Goal: Information Seeking & Learning: Learn about a topic

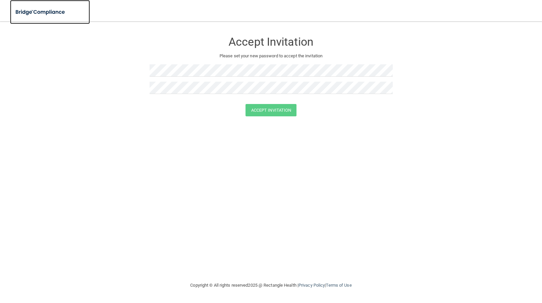
click at [32, 9] on img at bounding box center [40, 12] width 61 height 14
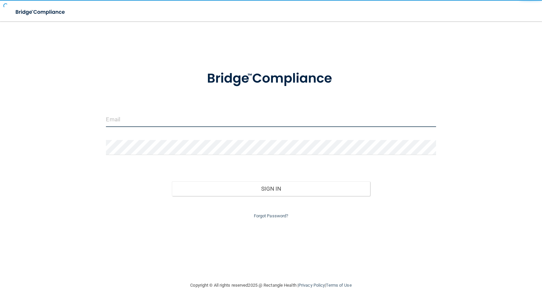
type input "[EMAIL_ADDRESS][DOMAIN_NAME]"
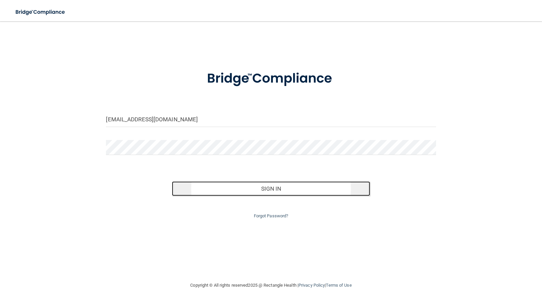
click at [244, 188] on button "Sign In" at bounding box center [271, 188] width 198 height 15
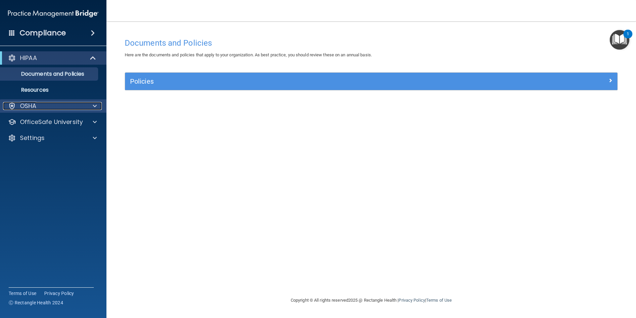
click at [60, 103] on div "OSHA" at bounding box center [44, 106] width 83 height 8
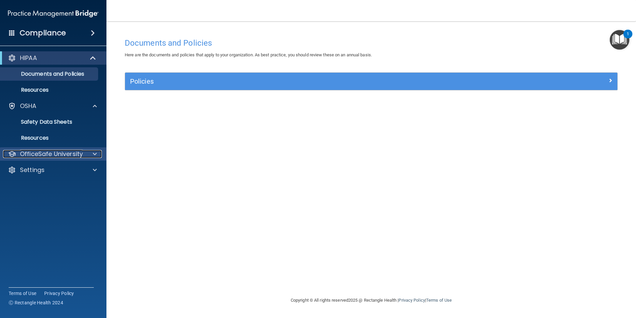
click at [50, 151] on p "OfficeSafe University" at bounding box center [51, 154] width 63 height 8
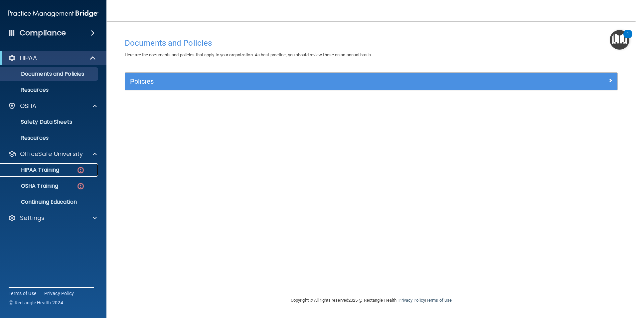
click at [49, 168] on p "HIPAA Training" at bounding box center [31, 169] width 55 height 7
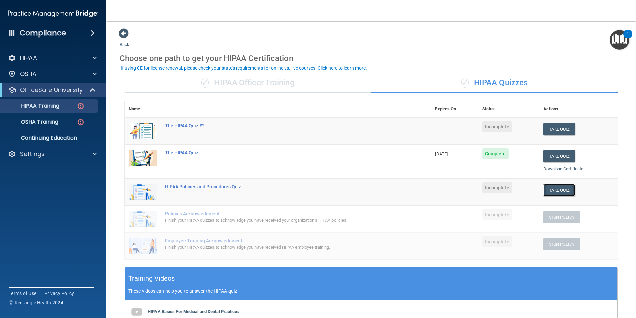
click at [541, 188] on button "Take Quiz" at bounding box center [560, 190] width 32 height 12
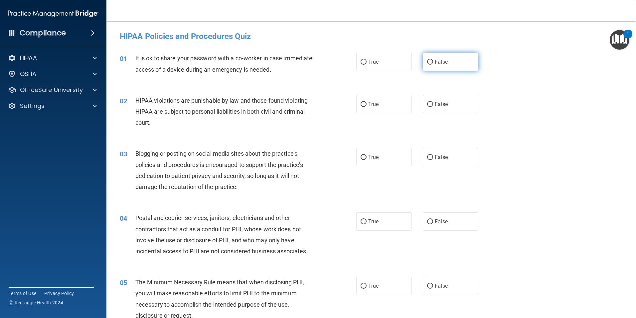
click at [448, 65] on label "False" at bounding box center [451, 62] width 56 height 18
click at [433, 65] on input "False" at bounding box center [430, 62] width 6 height 5
radio input "true"
click at [386, 104] on label "True" at bounding box center [384, 104] width 56 height 18
click at [367, 104] on input "True" at bounding box center [364, 104] width 6 height 5
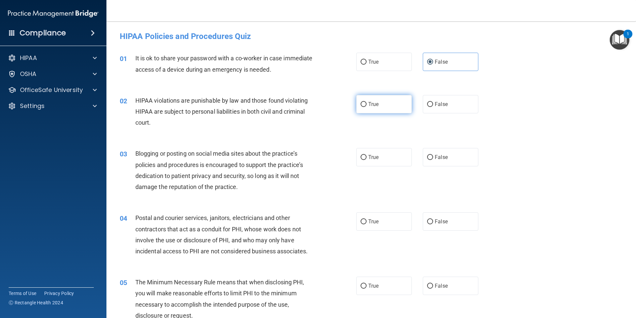
radio input "true"
click at [380, 158] on label "True" at bounding box center [384, 157] width 56 height 18
click at [367, 158] on input "True" at bounding box center [364, 157] width 6 height 5
radio input "true"
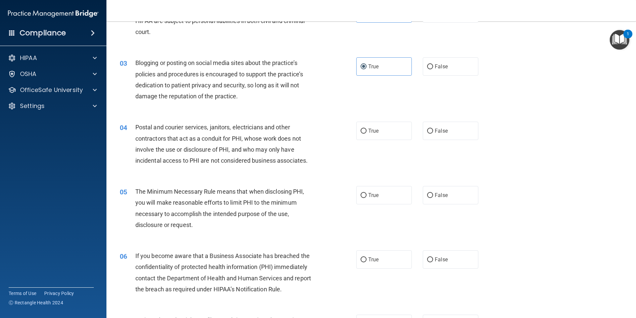
scroll to position [100, 0]
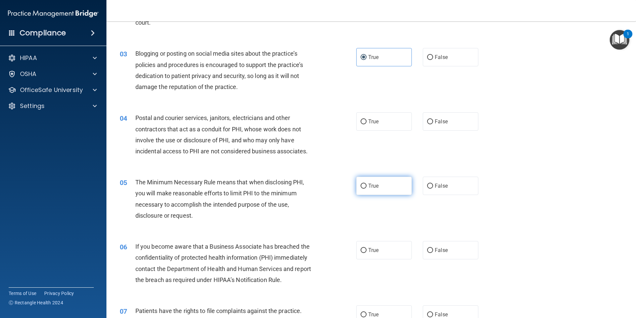
click at [388, 188] on label "True" at bounding box center [384, 185] width 56 height 18
click at [367, 188] on input "True" at bounding box center [364, 185] width 6 height 5
radio input "true"
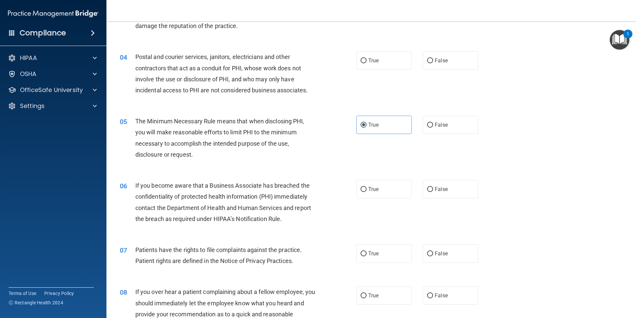
scroll to position [166, 0]
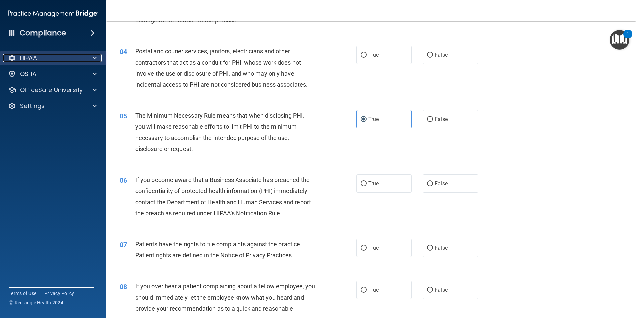
click at [98, 57] on div at bounding box center [94, 58] width 17 height 8
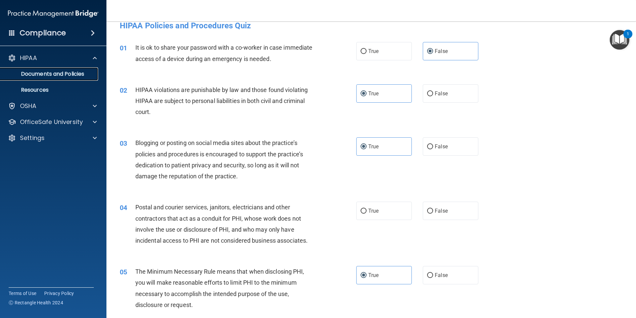
scroll to position [0, 0]
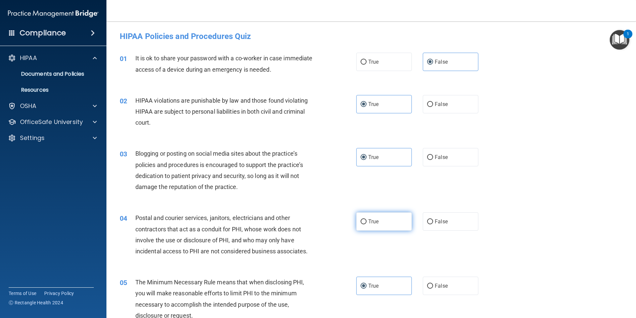
click at [372, 218] on span "True" at bounding box center [373, 221] width 10 height 6
click at [367, 219] on input "True" at bounding box center [364, 221] width 6 height 5
radio input "true"
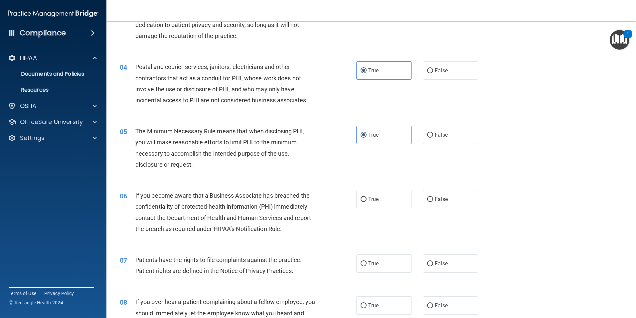
scroll to position [166, 0]
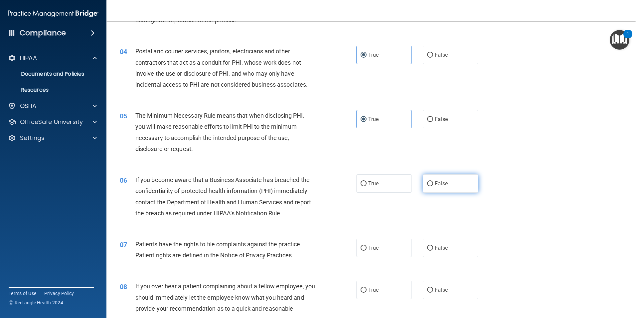
click at [454, 183] on label "False" at bounding box center [451, 183] width 56 height 18
click at [433, 183] on input "False" at bounding box center [430, 183] width 6 height 5
radio input "true"
click at [372, 250] on span "True" at bounding box center [373, 247] width 10 height 6
click at [367, 250] on input "True" at bounding box center [364, 247] width 6 height 5
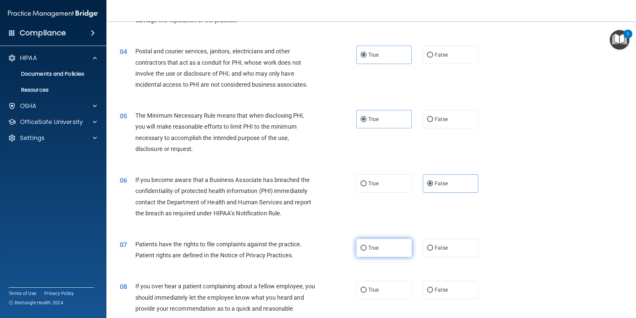
radio input "true"
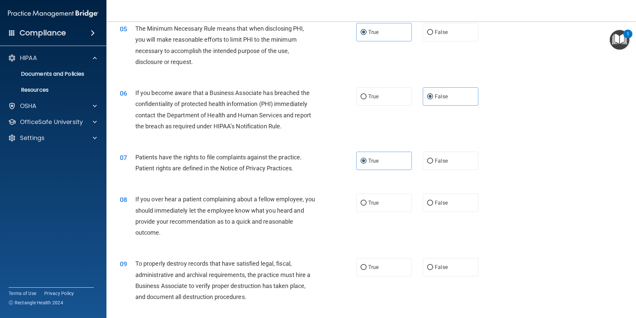
scroll to position [300, 0]
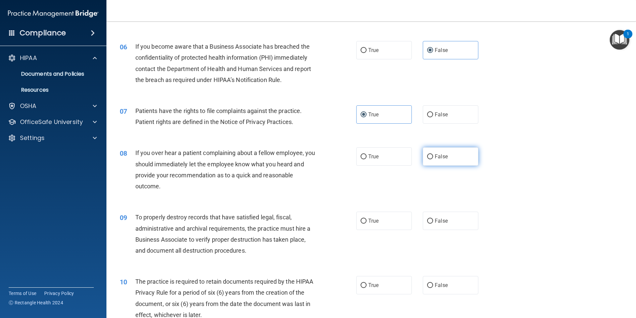
click at [427, 152] on label "False" at bounding box center [451, 156] width 56 height 18
click at [427, 154] on input "False" at bounding box center [430, 156] width 6 height 5
radio input "true"
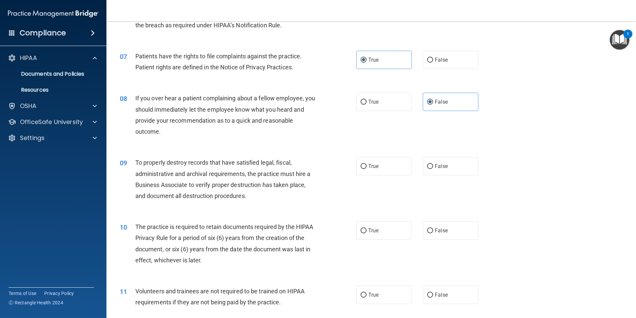
scroll to position [366, 0]
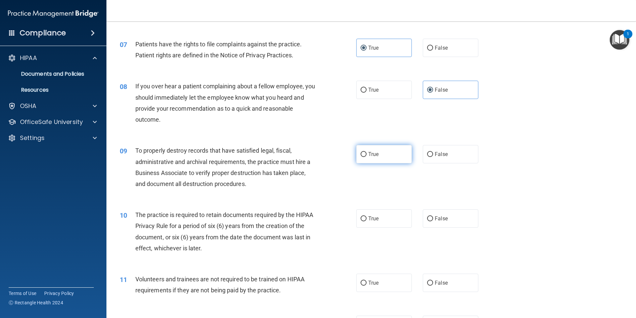
click at [367, 158] on label "True" at bounding box center [384, 154] width 56 height 18
click at [367, 157] on input "True" at bounding box center [364, 154] width 6 height 5
radio input "true"
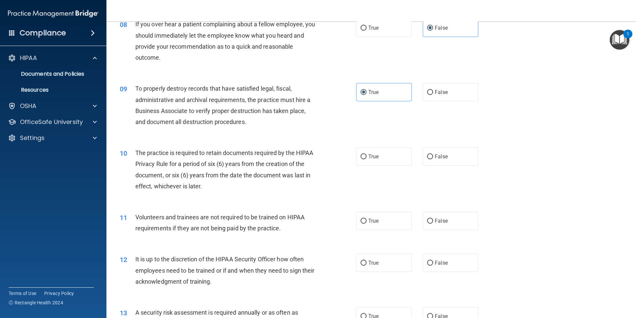
scroll to position [433, 0]
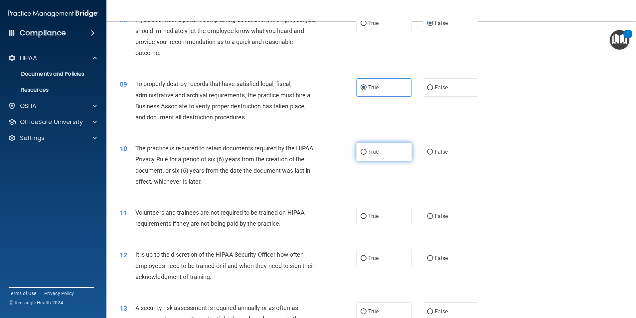
click at [373, 154] on span "True" at bounding box center [373, 151] width 10 height 6
click at [367, 154] on input "True" at bounding box center [364, 151] width 6 height 5
radio input "true"
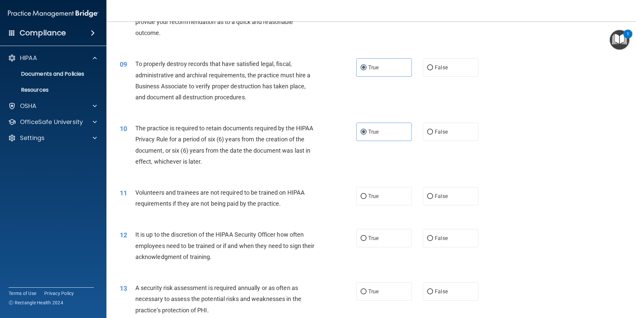
scroll to position [499, 0]
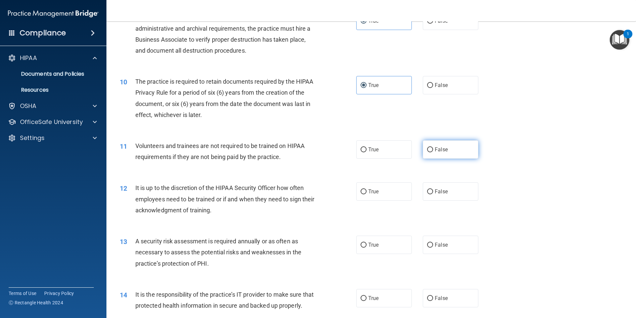
click at [447, 158] on label "False" at bounding box center [451, 149] width 56 height 18
click at [433, 152] on input "False" at bounding box center [430, 149] width 6 height 5
radio input "true"
click at [430, 196] on label "False" at bounding box center [451, 191] width 56 height 18
click at [430, 194] on input "False" at bounding box center [430, 191] width 6 height 5
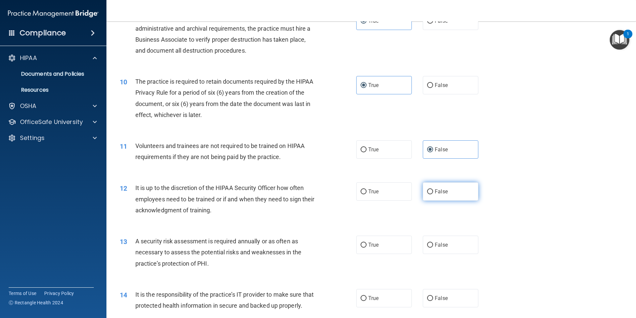
radio input "true"
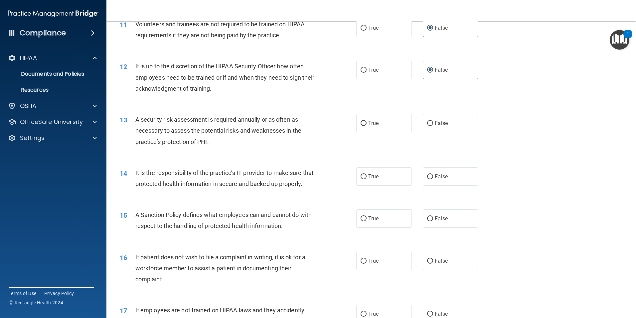
scroll to position [632, 0]
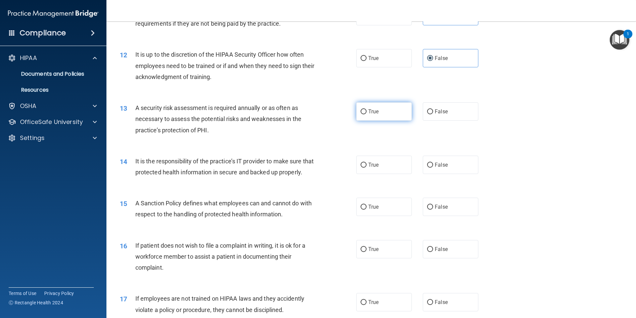
click at [370, 111] on span "True" at bounding box center [373, 111] width 10 height 6
click at [367, 111] on input "True" at bounding box center [364, 111] width 6 height 5
radio input "true"
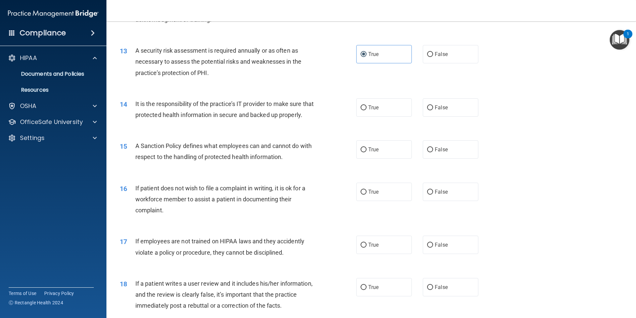
scroll to position [699, 0]
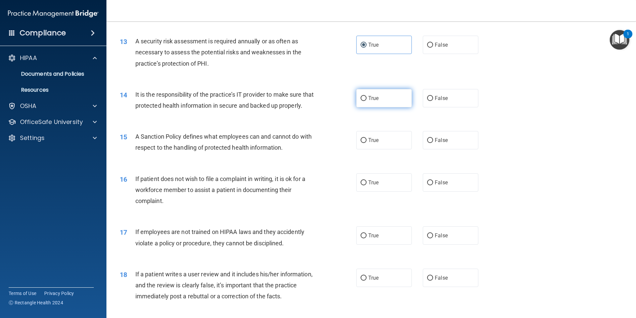
click at [375, 98] on span "True" at bounding box center [373, 98] width 10 height 6
click at [367, 98] on input "True" at bounding box center [364, 98] width 6 height 5
radio input "true"
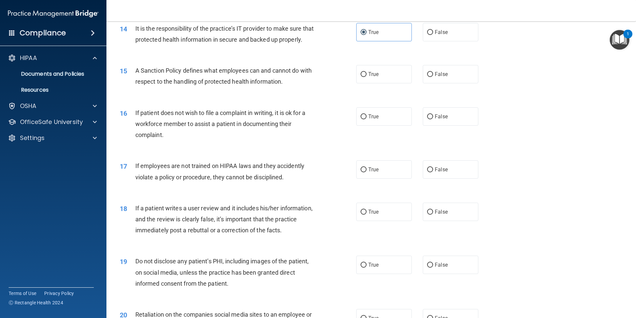
scroll to position [766, 0]
click at [449, 79] on label "False" at bounding box center [451, 73] width 56 height 18
click at [433, 76] on input "False" at bounding box center [430, 73] width 6 height 5
radio input "true"
click at [382, 125] on label "True" at bounding box center [384, 116] width 56 height 18
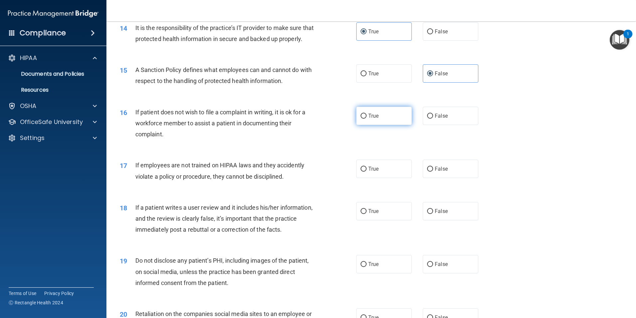
click at [367, 118] on input "True" at bounding box center [364, 115] width 6 height 5
radio input "true"
click at [440, 178] on label "False" at bounding box center [451, 168] width 56 height 18
click at [433, 171] on input "False" at bounding box center [430, 168] width 6 height 5
radio input "true"
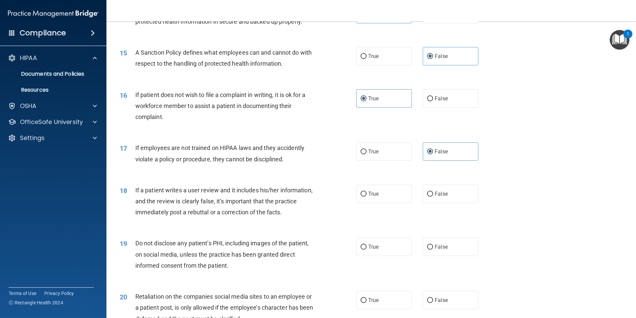
scroll to position [799, 0]
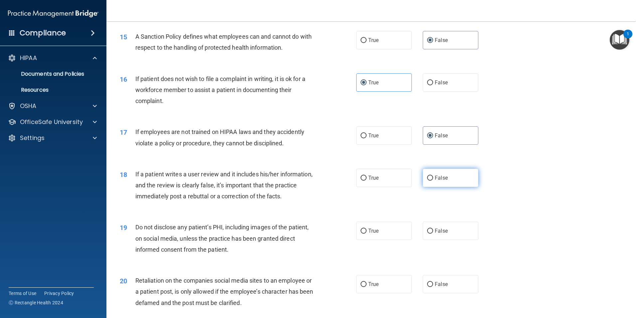
click at [448, 187] on label "False" at bounding box center [451, 177] width 56 height 18
click at [433, 180] on input "False" at bounding box center [430, 177] width 6 height 5
radio input "true"
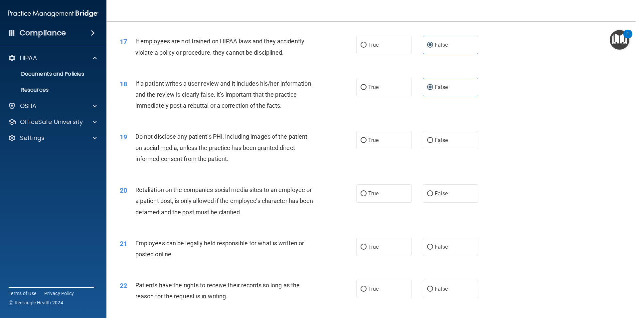
scroll to position [899, 0]
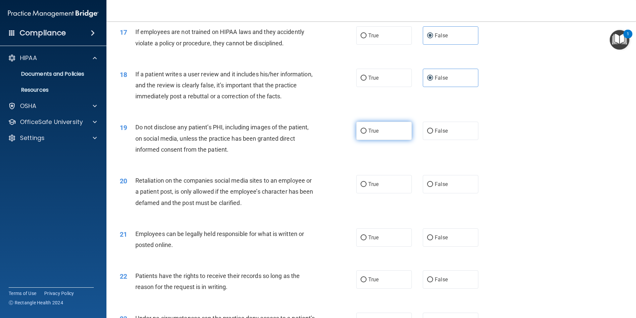
click at [392, 139] on label "True" at bounding box center [384, 130] width 56 height 18
click at [367, 133] on input "True" at bounding box center [364, 130] width 6 height 5
radio input "true"
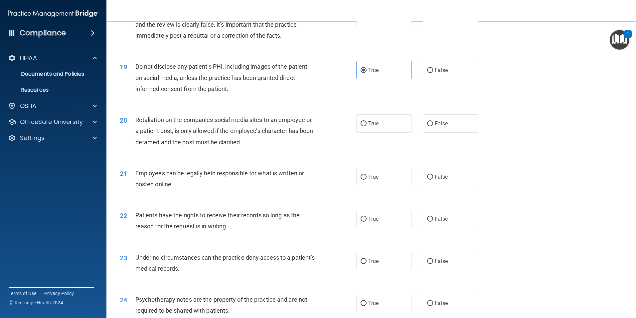
scroll to position [965, 0]
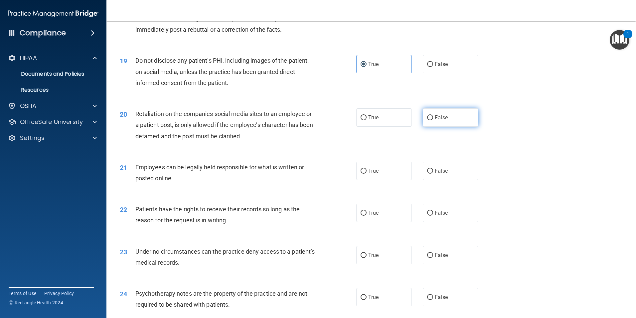
click at [433, 126] on label "False" at bounding box center [451, 117] width 56 height 18
click at [433, 120] on input "False" at bounding box center [430, 117] width 6 height 5
radio input "true"
click at [378, 175] on label "True" at bounding box center [384, 170] width 56 height 18
click at [367, 173] on input "True" at bounding box center [364, 170] width 6 height 5
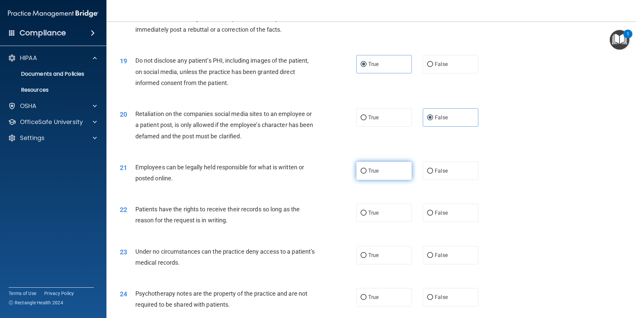
radio input "true"
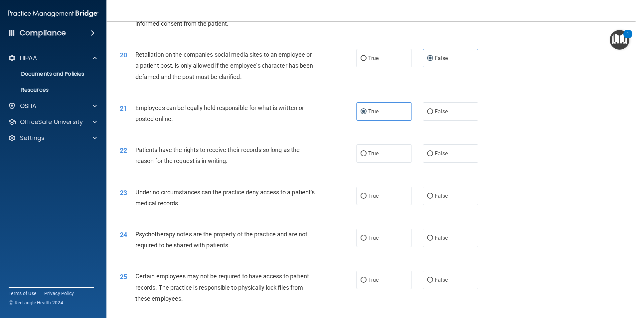
scroll to position [1032, 0]
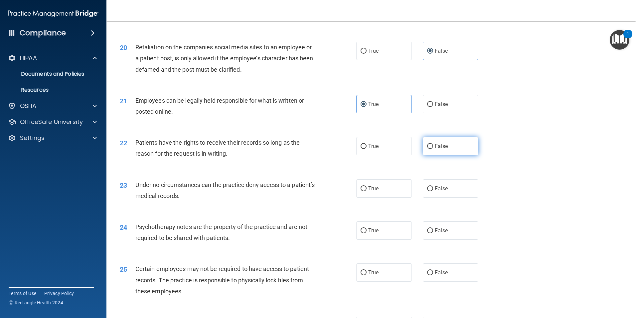
click at [448, 154] on label "False" at bounding box center [451, 146] width 56 height 18
click at [433, 149] on input "False" at bounding box center [430, 146] width 6 height 5
radio input "true"
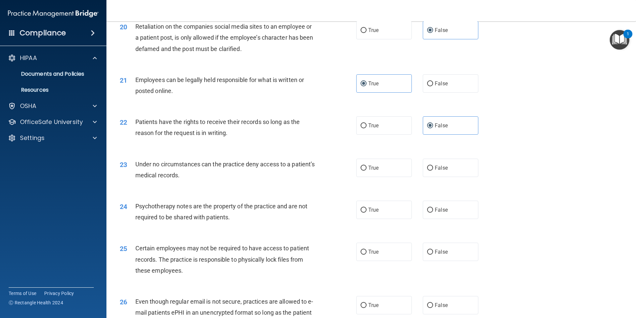
scroll to position [1098, 0]
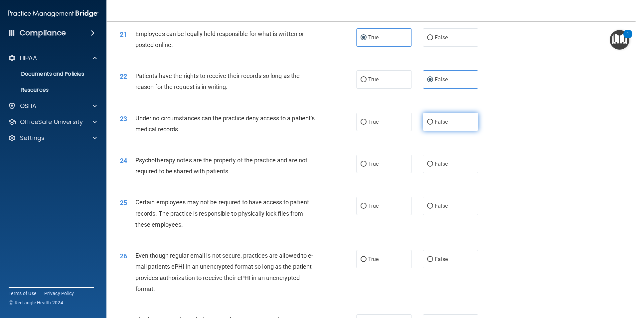
click at [460, 131] on label "False" at bounding box center [451, 122] width 56 height 18
click at [433, 124] on input "False" at bounding box center [430, 121] width 6 height 5
radio input "true"
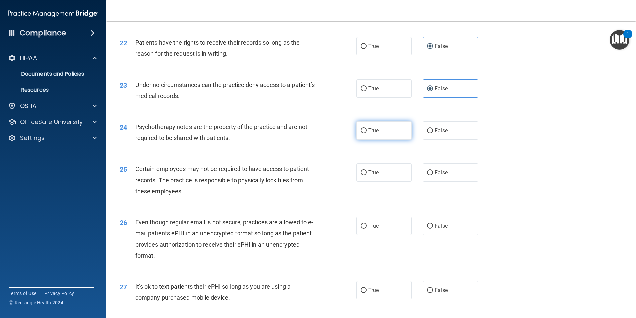
click at [373, 133] on span "True" at bounding box center [373, 130] width 10 height 6
click at [367, 133] on input "True" at bounding box center [364, 130] width 6 height 5
radio input "true"
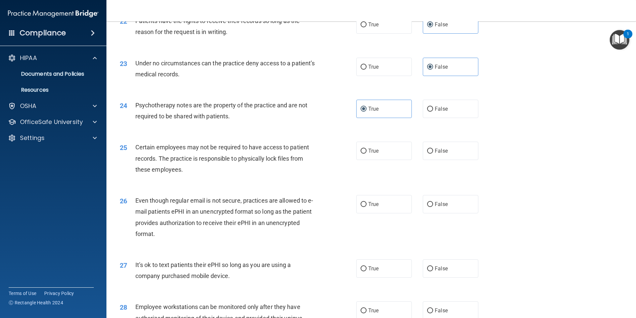
scroll to position [1165, 0]
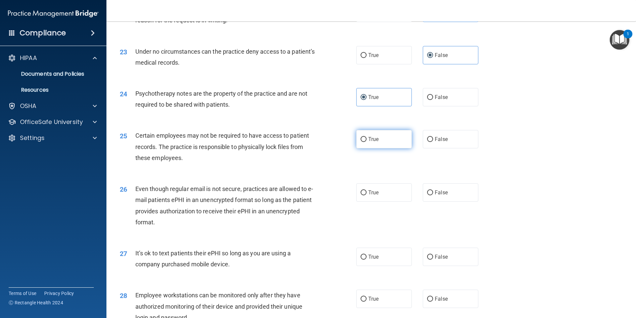
click at [381, 148] on label "True" at bounding box center [384, 139] width 56 height 18
click at [367, 142] on input "True" at bounding box center [364, 139] width 6 height 5
radio input "true"
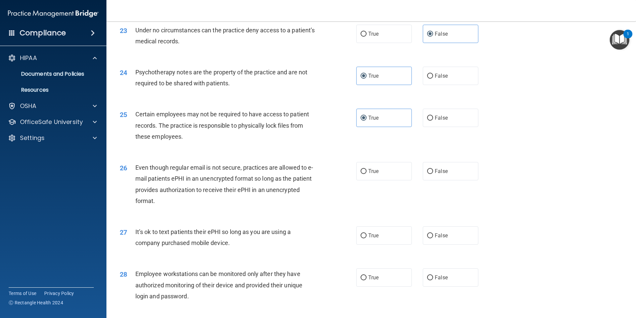
scroll to position [1198, 0]
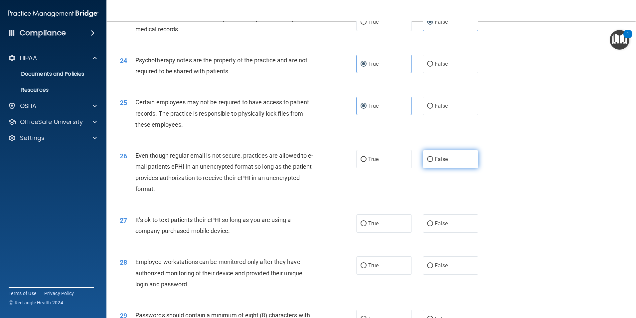
click at [437, 166] on label "False" at bounding box center [451, 159] width 56 height 18
click at [433, 162] on input "False" at bounding box center [430, 159] width 6 height 5
radio input "true"
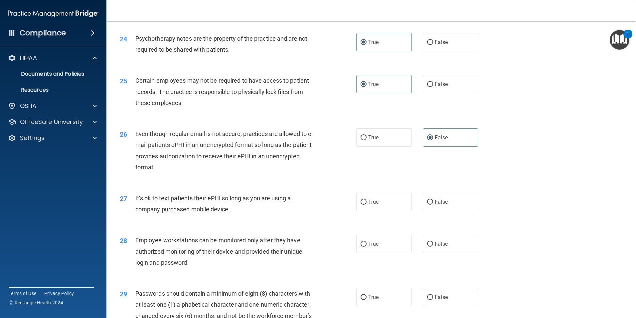
scroll to position [1232, 0]
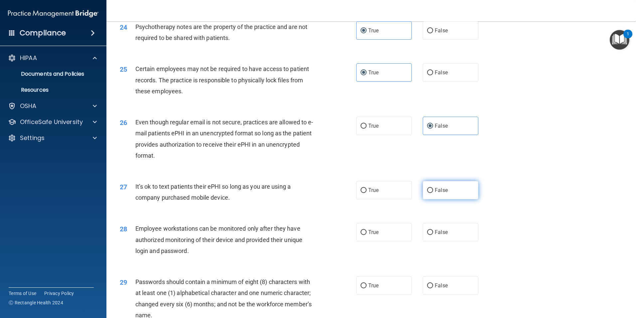
click at [429, 193] on input "False" at bounding box center [430, 190] width 6 height 5
radio input "true"
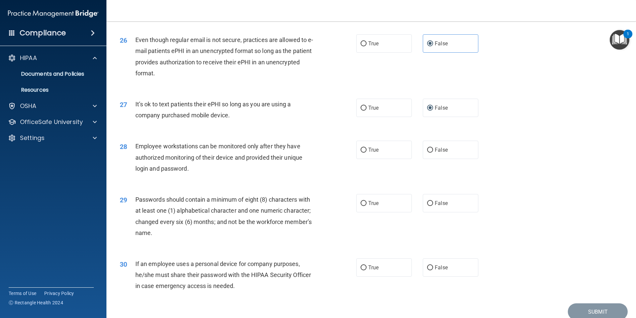
scroll to position [1331, 0]
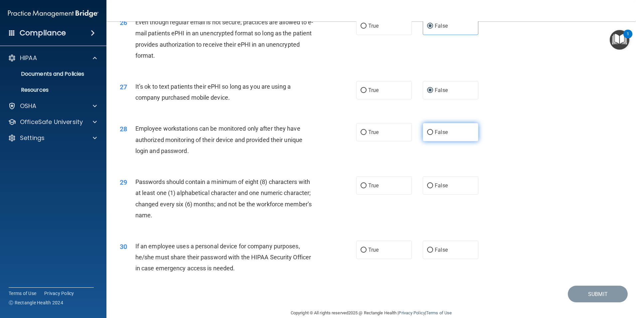
click at [436, 135] on span "False" at bounding box center [441, 132] width 13 height 6
click at [433, 135] on input "False" at bounding box center [430, 132] width 6 height 5
radio input "true"
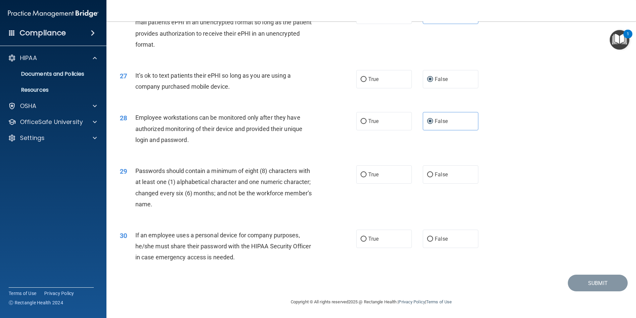
scroll to position [1353, 0]
click at [385, 175] on label "True" at bounding box center [384, 174] width 56 height 18
click at [367, 175] on input "True" at bounding box center [364, 174] width 6 height 5
radio input "true"
drag, startPoint x: 433, startPoint y: 227, endPoint x: 438, endPoint y: 232, distance: 7.3
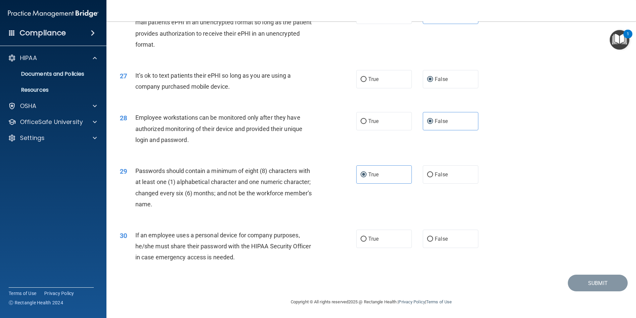
click at [434, 227] on div "30 If an employee uses a personal device for company purposes, he/she must shar…" at bounding box center [371, 247] width 513 height 53
drag, startPoint x: 441, startPoint y: 236, endPoint x: 488, endPoint y: 258, distance: 51.7
click at [441, 236] on span "False" at bounding box center [441, 238] width 13 height 6
click at [433, 236] on input "False" at bounding box center [430, 238] width 6 height 5
radio input "true"
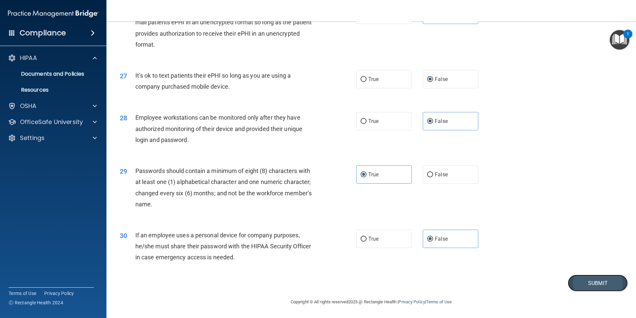
click at [541, 283] on button "Submit" at bounding box center [598, 282] width 60 height 17
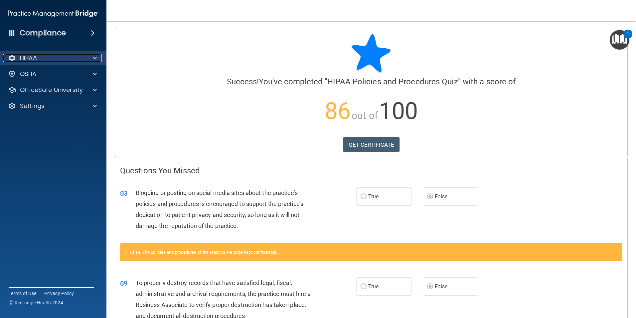
click at [52, 58] on div "HIPAA" at bounding box center [44, 58] width 83 height 8
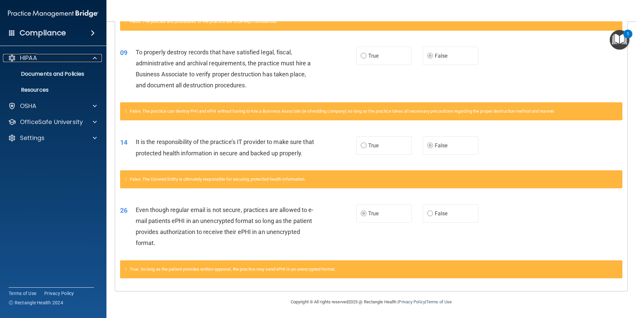
scroll to position [241, 0]
click at [364, 136] on label "True" at bounding box center [384, 145] width 56 height 18
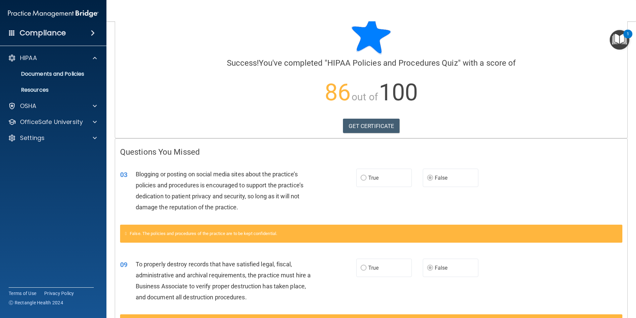
scroll to position [0, 0]
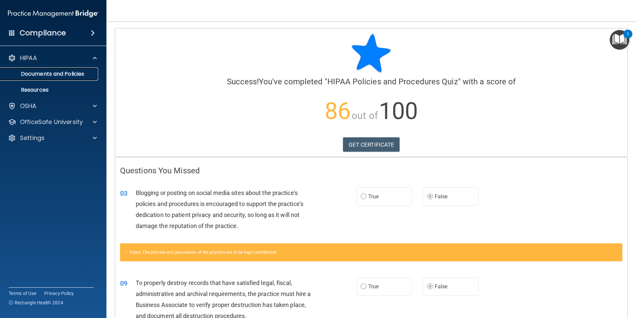
click at [50, 72] on p "Documents and Policies" at bounding box center [49, 74] width 91 height 7
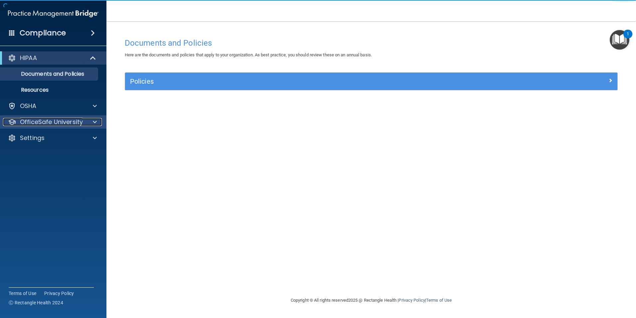
click at [38, 118] on p "OfficeSafe University" at bounding box center [51, 122] width 63 height 8
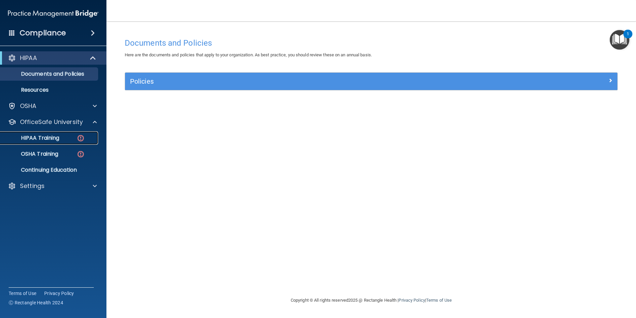
click at [52, 134] on p "HIPAA Training" at bounding box center [31, 137] width 55 height 7
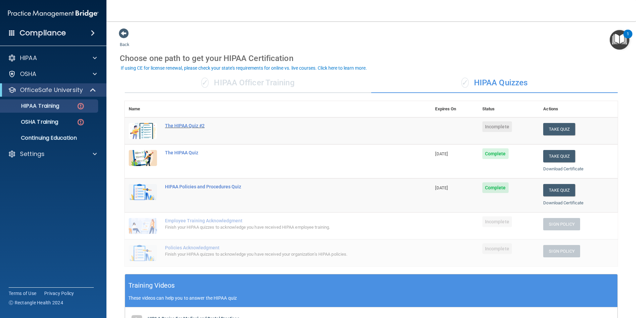
click at [193, 125] on div "The HIPAA Quiz #2" at bounding box center [281, 125] width 233 height 5
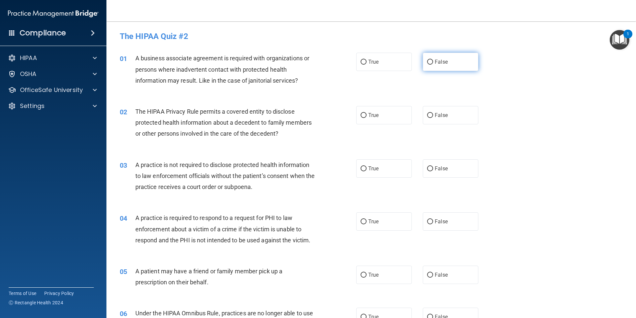
click at [434, 66] on label "False" at bounding box center [451, 62] width 56 height 18
click at [433, 65] on input "False" at bounding box center [430, 62] width 6 height 5
radio input "true"
click at [390, 120] on label "True" at bounding box center [384, 115] width 56 height 18
click at [367, 118] on input "True" at bounding box center [364, 115] width 6 height 5
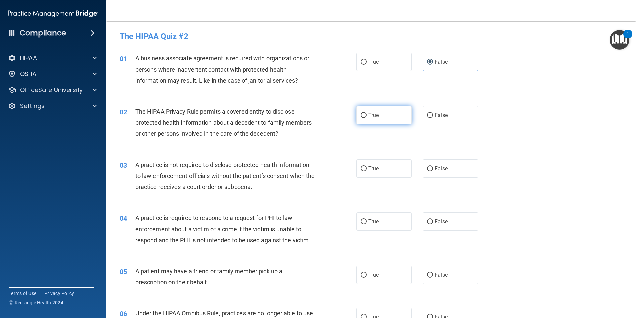
radio input "true"
click at [452, 171] on label "False" at bounding box center [451, 168] width 56 height 18
click at [433, 171] on input "False" at bounding box center [430, 168] width 6 height 5
radio input "true"
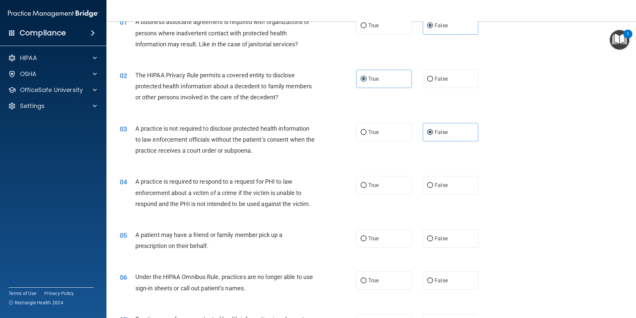
scroll to position [100, 0]
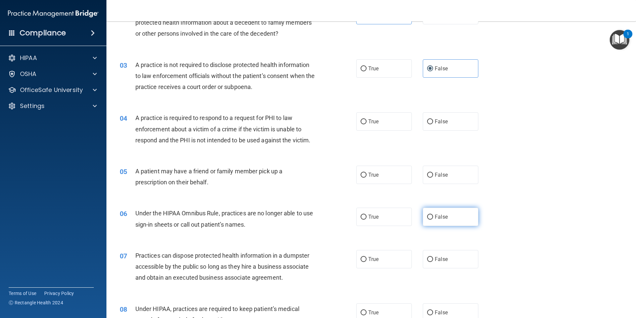
click at [423, 217] on label "False" at bounding box center [451, 216] width 56 height 18
click at [427, 217] on input "False" at bounding box center [430, 216] width 6 height 5
radio input "true"
click at [378, 173] on label "True" at bounding box center [384, 174] width 56 height 18
click at [367, 173] on input "True" at bounding box center [364, 174] width 6 height 5
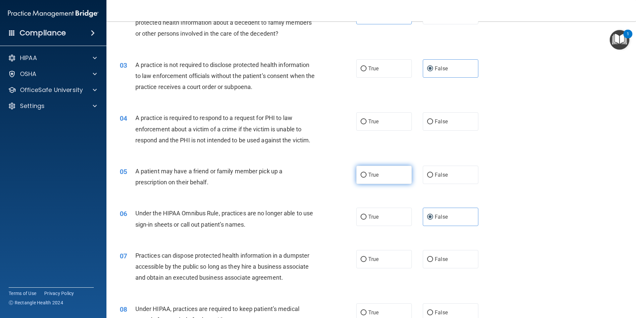
radio input "true"
click at [374, 122] on span "True" at bounding box center [373, 121] width 10 height 6
click at [367, 122] on input "True" at bounding box center [364, 121] width 6 height 5
radio input "true"
click at [453, 116] on label "False" at bounding box center [451, 121] width 56 height 18
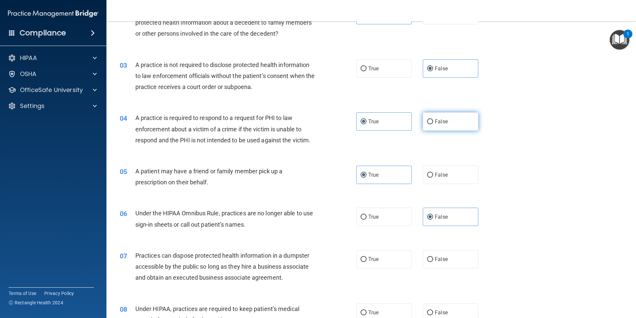
click at [433, 119] on input "False" at bounding box center [430, 121] width 6 height 5
radio input "true"
radio input "false"
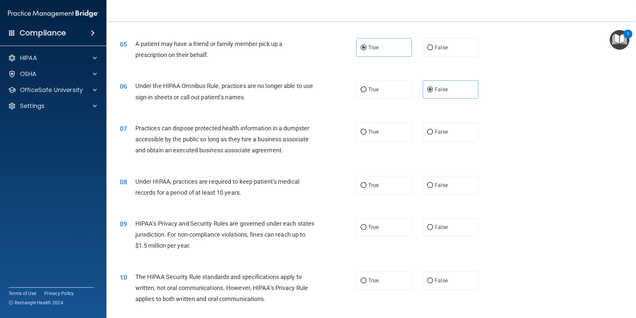
scroll to position [233, 0]
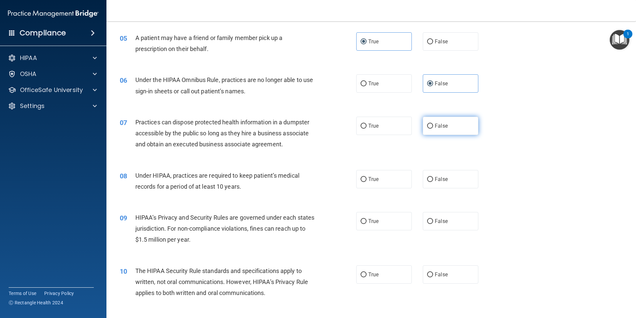
click at [454, 121] on label "False" at bounding box center [451, 125] width 56 height 18
click at [433, 123] on input "False" at bounding box center [430, 125] width 6 height 5
radio input "true"
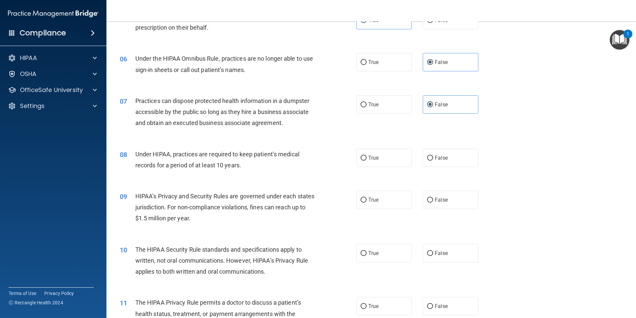
scroll to position [266, 0]
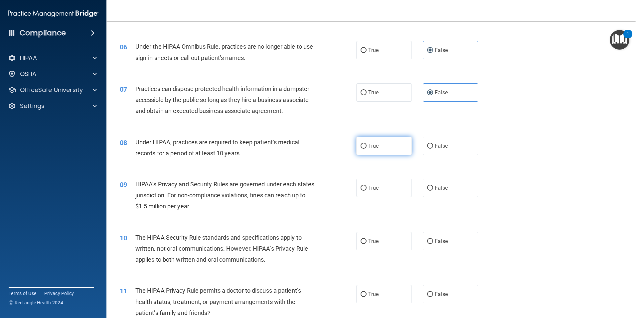
click at [394, 148] on label "True" at bounding box center [384, 145] width 56 height 18
click at [367, 148] on input "True" at bounding box center [364, 145] width 6 height 5
radio input "true"
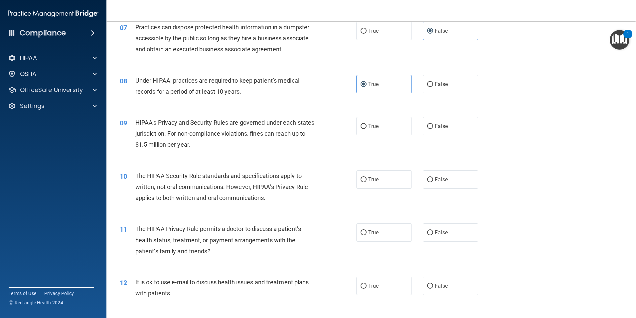
scroll to position [333, 0]
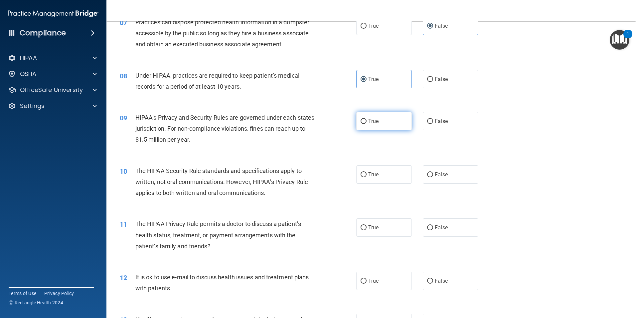
click at [380, 123] on label "True" at bounding box center [384, 121] width 56 height 18
click at [367, 123] on input "True" at bounding box center [364, 121] width 6 height 5
radio input "true"
click at [436, 279] on span "False" at bounding box center [441, 280] width 13 height 6
click at [433, 279] on input "False" at bounding box center [430, 280] width 6 height 5
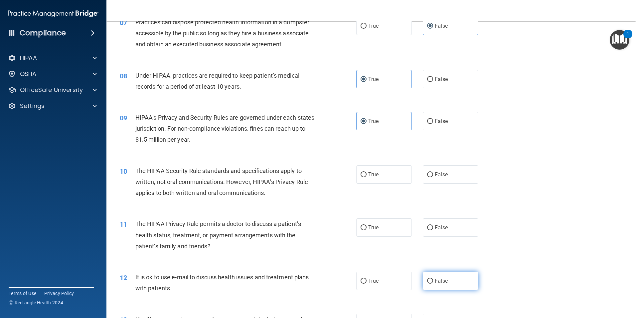
radio input "true"
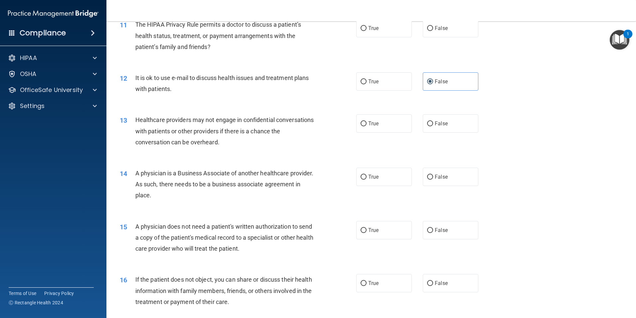
scroll to position [533, 0]
click at [458, 281] on label "False" at bounding box center [451, 282] width 56 height 18
click at [433, 281] on input "False" at bounding box center [430, 282] width 6 height 5
radio input "true"
click at [457, 231] on label "False" at bounding box center [451, 229] width 56 height 18
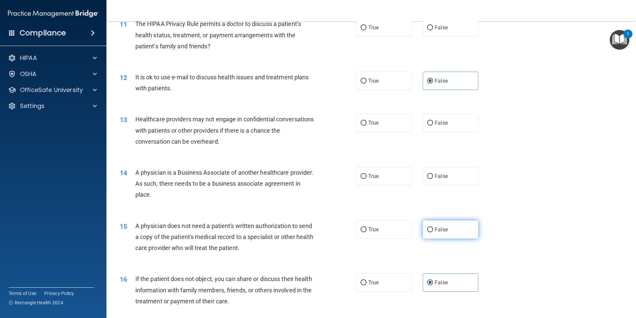
click at [433, 231] on input "False" at bounding box center [430, 229] width 6 height 5
radio input "true"
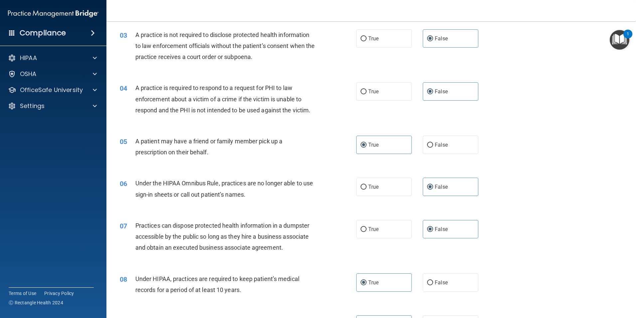
scroll to position [100, 0]
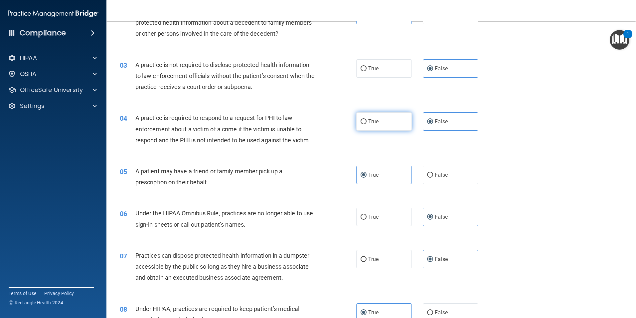
click at [378, 119] on label "True" at bounding box center [384, 121] width 56 height 18
click at [367, 119] on input "True" at bounding box center [364, 121] width 6 height 5
radio input "true"
radio input "false"
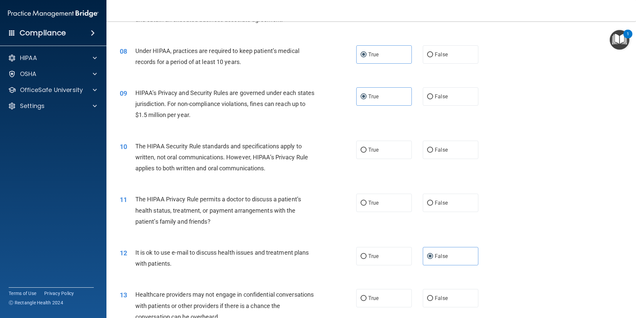
scroll to position [366, 0]
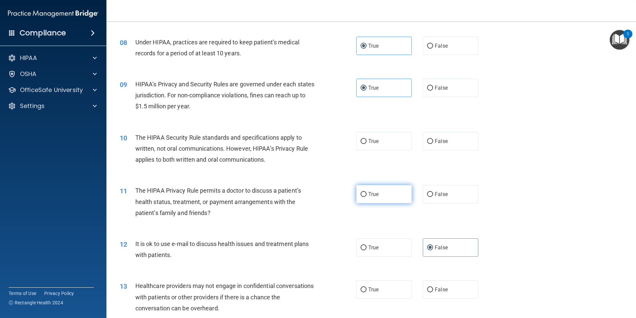
click at [368, 193] on span "True" at bounding box center [373, 194] width 10 height 6
click at [367, 193] on input "True" at bounding box center [364, 194] width 6 height 5
radio input "true"
click at [427, 141] on input "False" at bounding box center [430, 141] width 6 height 5
radio input "true"
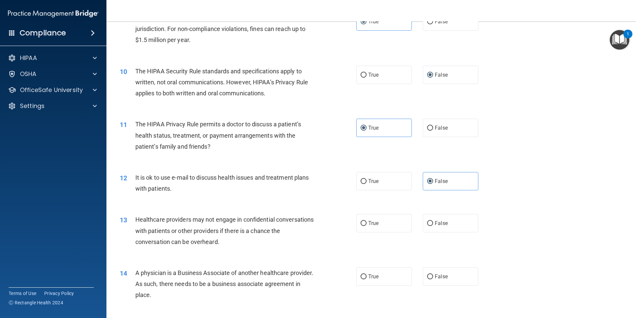
scroll to position [466, 0]
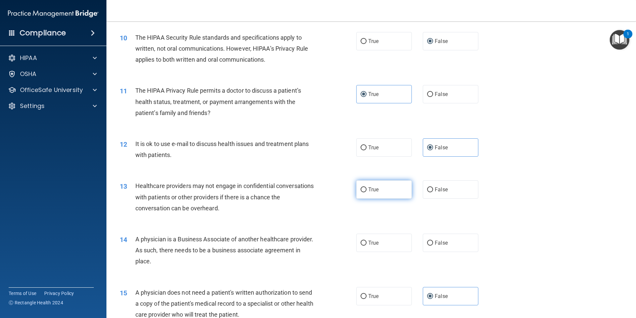
click at [389, 192] on label "True" at bounding box center [384, 189] width 56 height 18
click at [367, 192] on input "True" at bounding box center [364, 189] width 6 height 5
radio input "true"
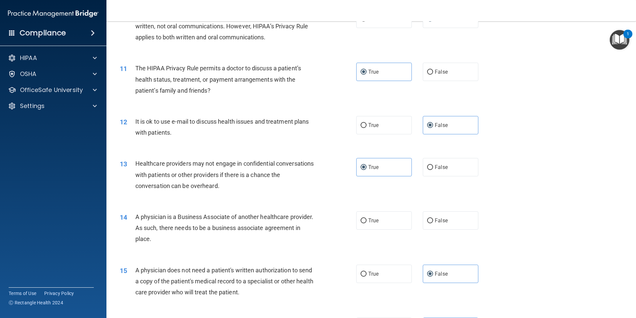
scroll to position [499, 0]
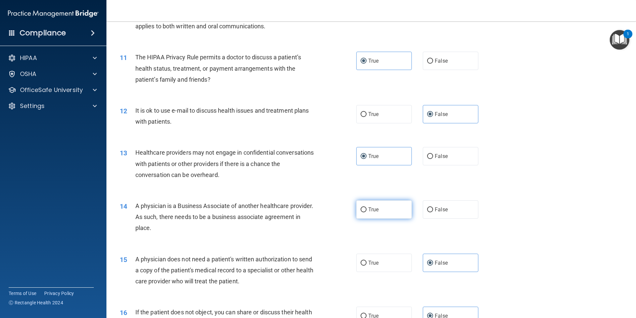
click at [394, 213] on label "True" at bounding box center [384, 209] width 56 height 18
click at [367, 212] on input "True" at bounding box center [364, 209] width 6 height 5
radio input "true"
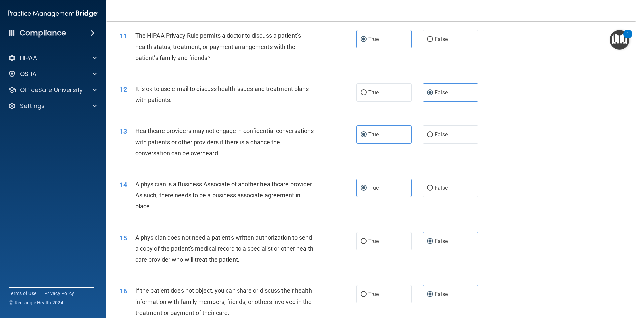
scroll to position [533, 0]
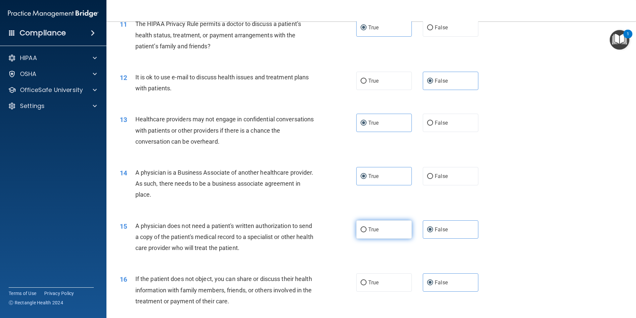
click at [379, 229] on label "True" at bounding box center [384, 229] width 56 height 18
click at [367, 229] on input "True" at bounding box center [364, 229] width 6 height 5
radio input "true"
radio input "false"
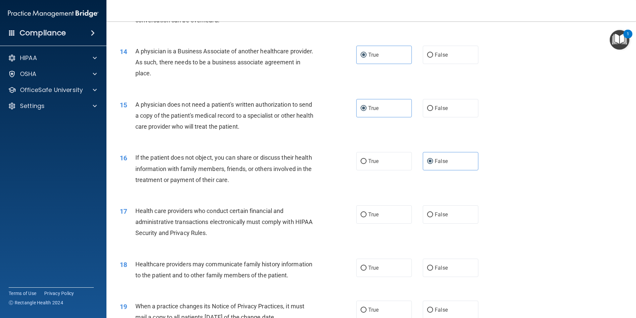
scroll to position [666, 0]
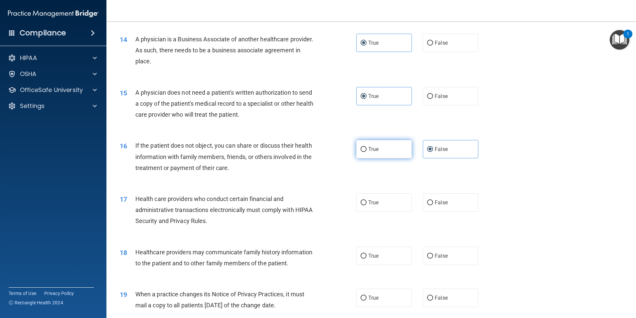
click at [362, 150] on input "True" at bounding box center [364, 149] width 6 height 5
radio input "true"
radio input "false"
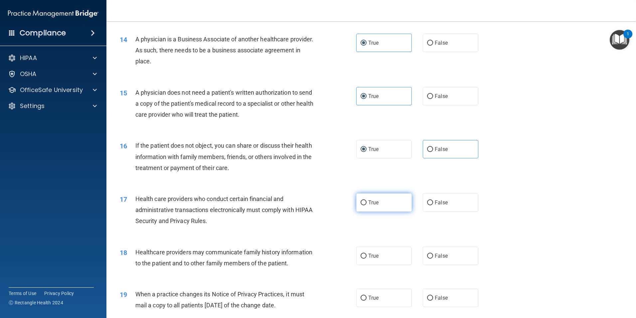
click at [375, 202] on span "True" at bounding box center [373, 202] width 10 height 6
click at [367, 202] on input "True" at bounding box center [364, 202] width 6 height 5
radio input "true"
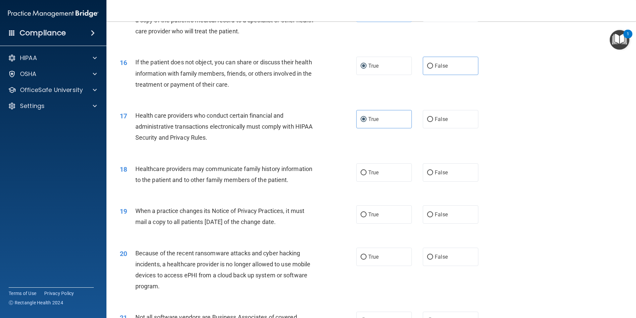
scroll to position [766, 0]
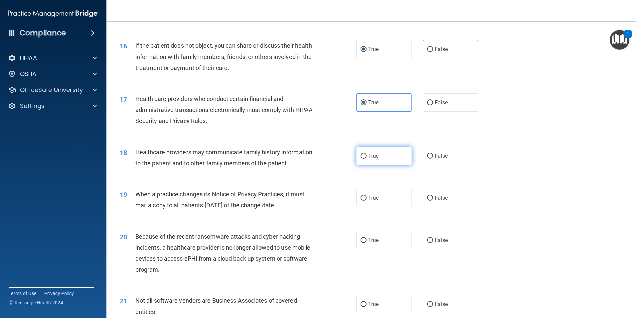
click at [390, 157] on label "True" at bounding box center [384, 155] width 56 height 18
click at [367, 157] on input "True" at bounding box center [364, 155] width 6 height 5
radio input "true"
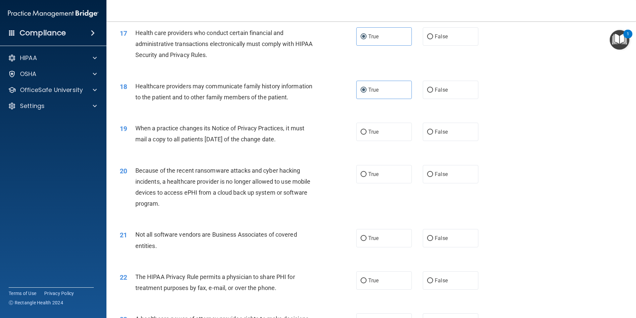
scroll to position [832, 0]
click at [440, 134] on label "False" at bounding box center [451, 131] width 56 height 18
click at [433, 134] on input "False" at bounding box center [430, 131] width 6 height 5
radio input "true"
click at [375, 132] on span "True" at bounding box center [373, 131] width 10 height 6
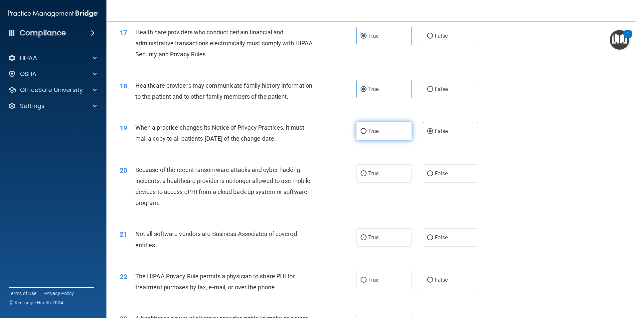
click at [367, 132] on input "True" at bounding box center [364, 131] width 6 height 5
radio input "true"
click at [435, 131] on span "False" at bounding box center [441, 131] width 13 height 6
click at [433, 131] on input "False" at bounding box center [430, 131] width 6 height 5
radio input "true"
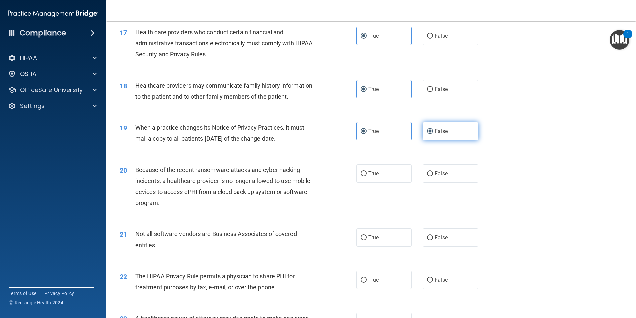
radio input "false"
click at [442, 173] on span "False" at bounding box center [441, 173] width 13 height 6
click at [433, 173] on input "False" at bounding box center [430, 173] width 6 height 5
radio input "true"
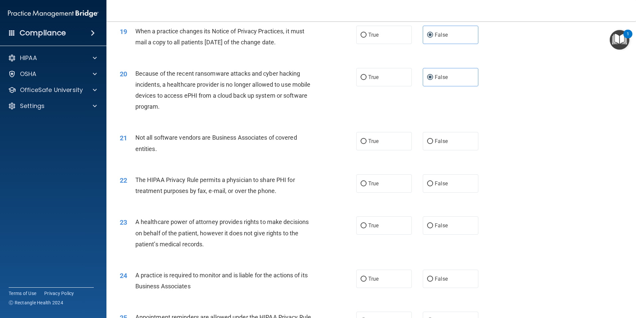
scroll to position [932, 0]
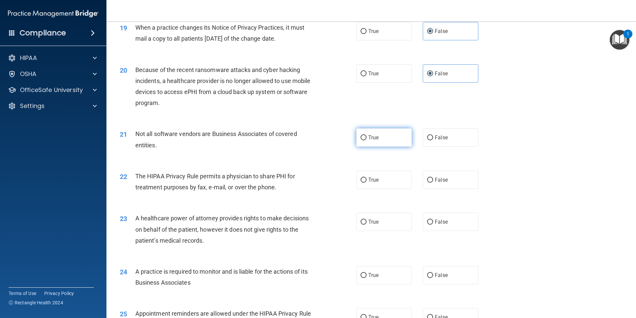
click at [379, 134] on label "True" at bounding box center [384, 137] width 56 height 18
click at [367, 135] on input "True" at bounding box center [364, 137] width 6 height 5
radio input "true"
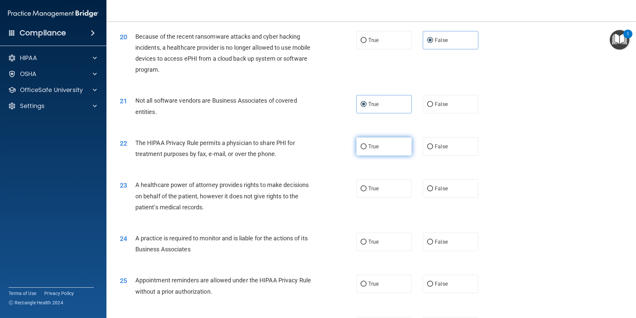
click at [394, 142] on label "True" at bounding box center [384, 146] width 56 height 18
click at [367, 144] on input "True" at bounding box center [364, 146] width 6 height 5
radio input "true"
drag, startPoint x: 140, startPoint y: 185, endPoint x: 217, endPoint y: 181, distance: 76.7
click at [217, 181] on span "A healthcare power of attorney provides rights to make decisions on behalf of t…" at bounding box center [221, 195] width 173 height 29
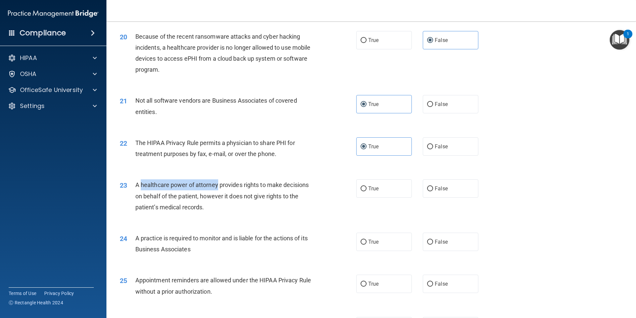
copy span "healthcare power of attorney"
click at [264, 189] on div "A healthcare power of attorney provides rights to make decisions on behalf of t…" at bounding box center [227, 195] width 185 height 33
click at [387, 194] on label "True" at bounding box center [384, 188] width 56 height 18
click at [367, 191] on input "True" at bounding box center [364, 188] width 6 height 5
radio input "true"
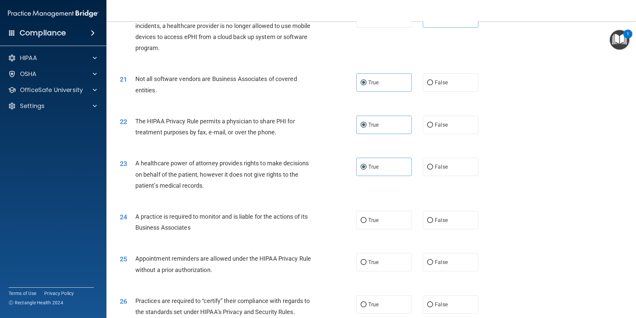
scroll to position [999, 0]
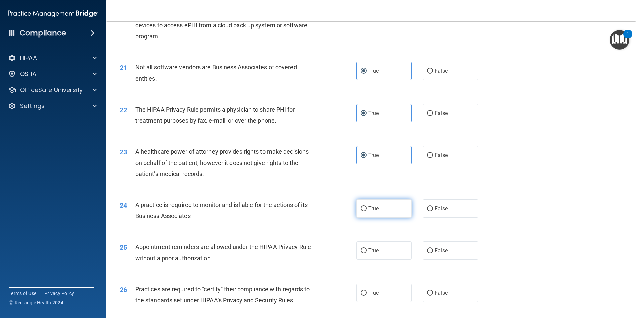
click at [385, 202] on label "True" at bounding box center [384, 208] width 56 height 18
click at [367, 206] on input "True" at bounding box center [364, 208] width 6 height 5
radio input "true"
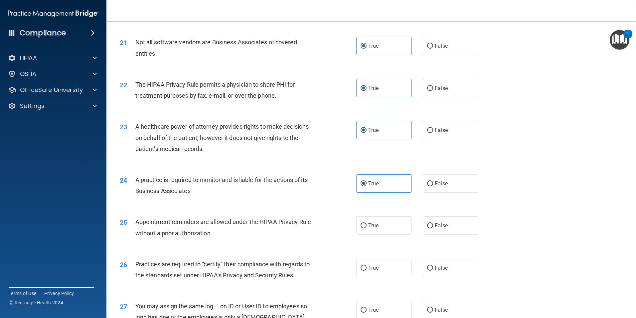
scroll to position [1065, 0]
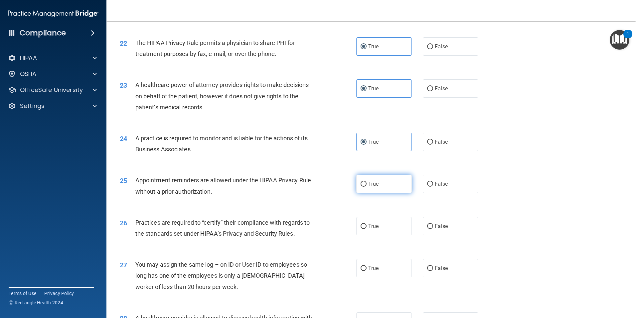
click at [374, 181] on span "True" at bounding box center [373, 183] width 10 height 6
click at [367, 181] on input "True" at bounding box center [364, 183] width 6 height 5
radio input "true"
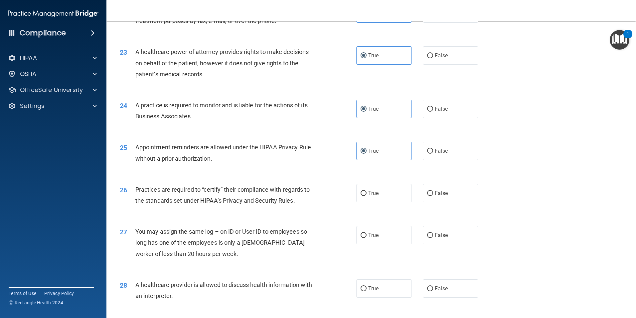
scroll to position [1098, 0]
click at [436, 150] on span "False" at bounding box center [441, 150] width 13 height 6
click at [433, 150] on input "False" at bounding box center [430, 150] width 6 height 5
radio input "true"
radio input "false"
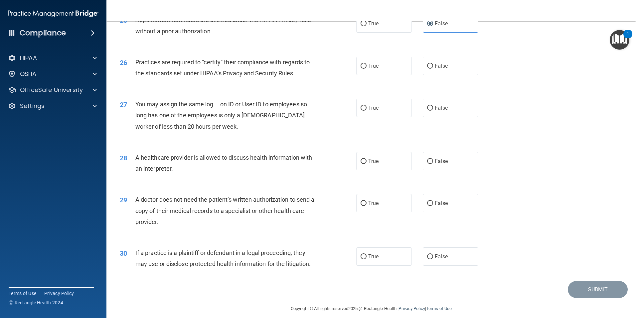
scroll to position [1232, 0]
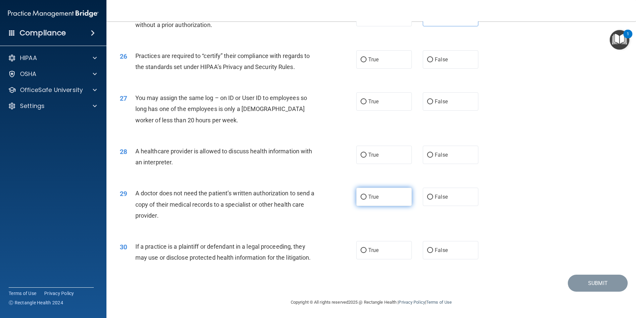
click at [393, 196] on label "True" at bounding box center [384, 196] width 56 height 18
click at [367, 196] on input "True" at bounding box center [364, 196] width 6 height 5
radio input "true"
click at [380, 156] on label "True" at bounding box center [384, 154] width 56 height 18
click at [367, 156] on input "True" at bounding box center [364, 154] width 6 height 5
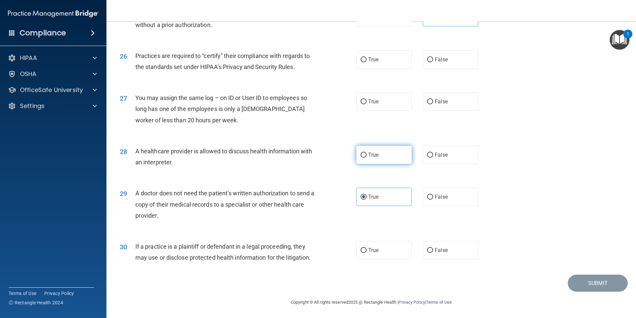
radio input "true"
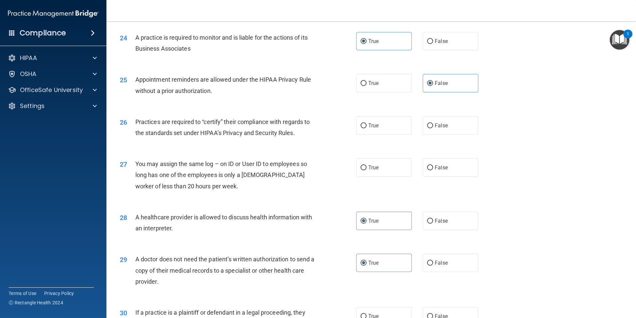
scroll to position [1165, 0]
click at [457, 163] on label "False" at bounding box center [451, 168] width 56 height 18
click at [433, 166] on input "False" at bounding box center [430, 168] width 6 height 5
radio input "true"
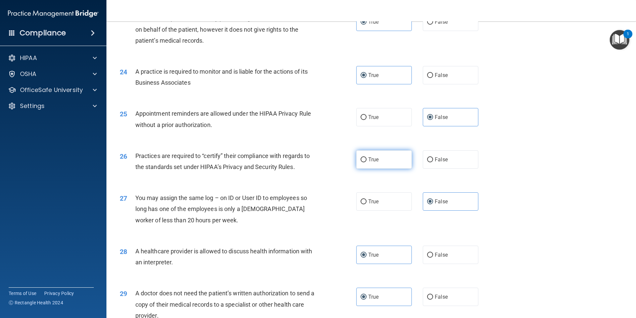
click at [402, 154] on label "True" at bounding box center [384, 159] width 56 height 18
click at [367, 157] on input "True" at bounding box center [364, 159] width 6 height 5
radio input "true"
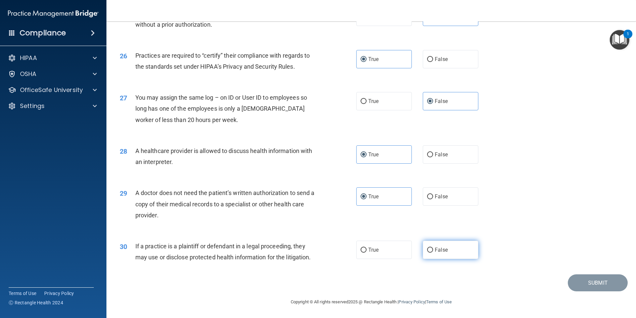
drag, startPoint x: 427, startPoint y: 250, endPoint x: 451, endPoint y: 250, distance: 23.6
click at [428, 250] on input "False" at bounding box center [430, 249] width 6 height 5
radio input "true"
click at [541, 286] on button "Submit" at bounding box center [598, 282] width 60 height 17
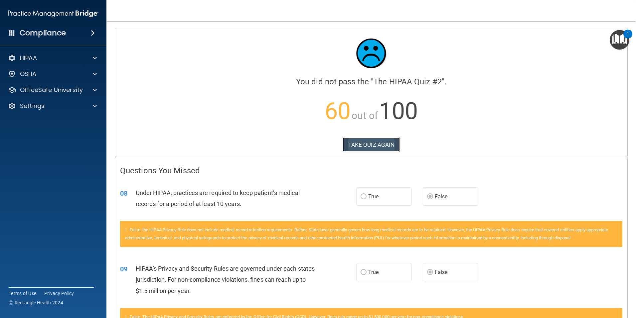
click at [366, 141] on button "TAKE QUIZ AGAIN" at bounding box center [372, 144] width 58 height 15
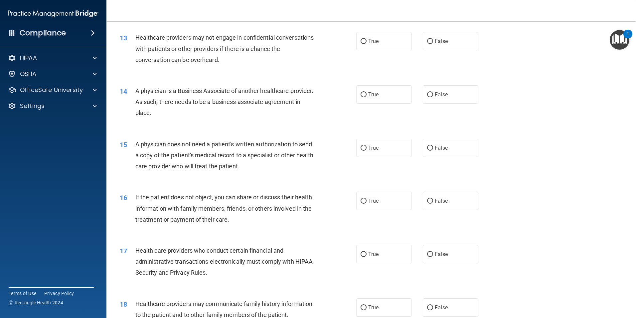
scroll to position [1232, 0]
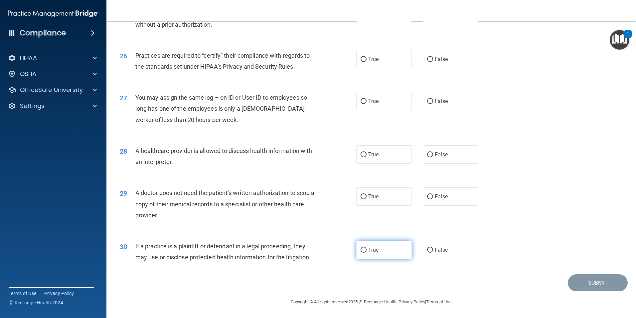
click at [384, 251] on label "True" at bounding box center [384, 249] width 56 height 18
click at [367, 251] on input "True" at bounding box center [364, 249] width 6 height 5
radio input "true"
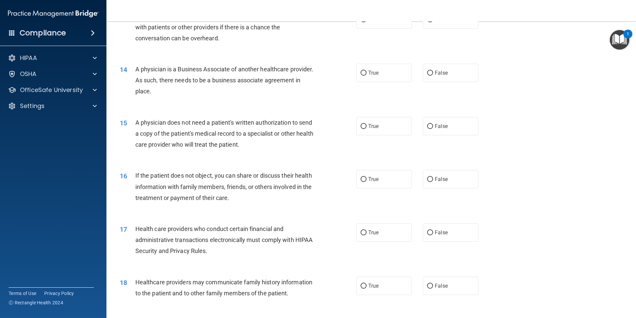
scroll to position [0, 0]
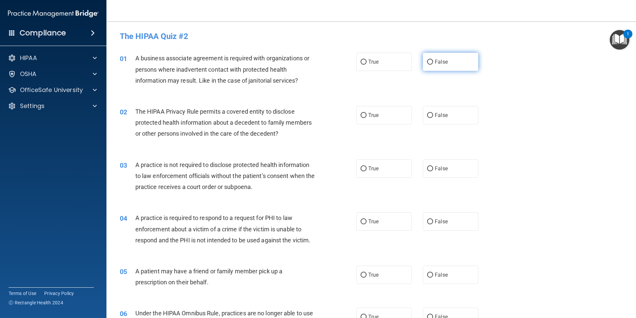
click at [435, 64] on span "False" at bounding box center [441, 62] width 13 height 6
click at [433, 64] on input "False" at bounding box center [430, 62] width 6 height 5
radio input "true"
click at [376, 119] on label "True" at bounding box center [384, 115] width 56 height 18
click at [367, 118] on input "True" at bounding box center [364, 115] width 6 height 5
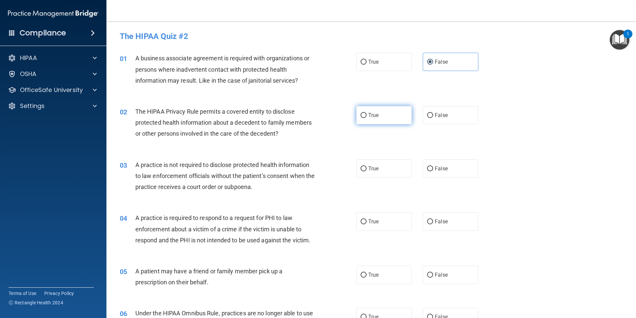
radio input "true"
click at [441, 170] on span "False" at bounding box center [441, 168] width 13 height 6
click at [433, 170] on input "False" at bounding box center [430, 168] width 6 height 5
radio input "true"
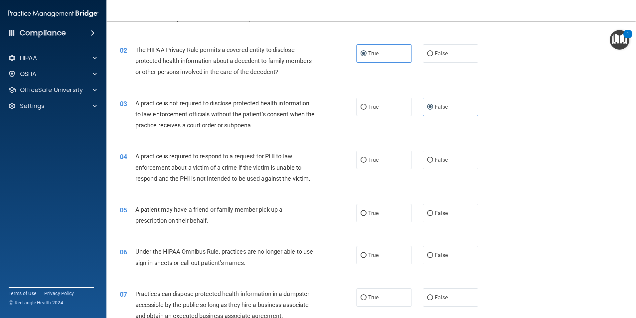
scroll to position [67, 0]
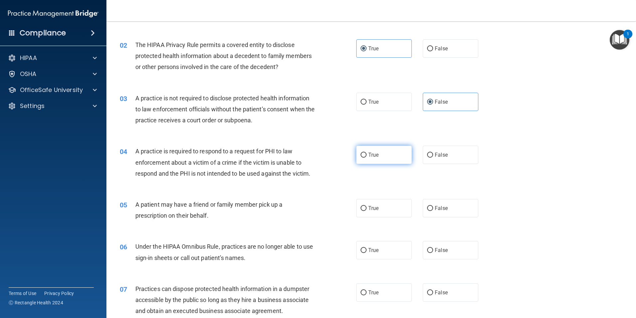
click at [374, 157] on span "True" at bounding box center [373, 154] width 10 height 6
click at [367, 157] on input "True" at bounding box center [364, 154] width 6 height 5
radio input "true"
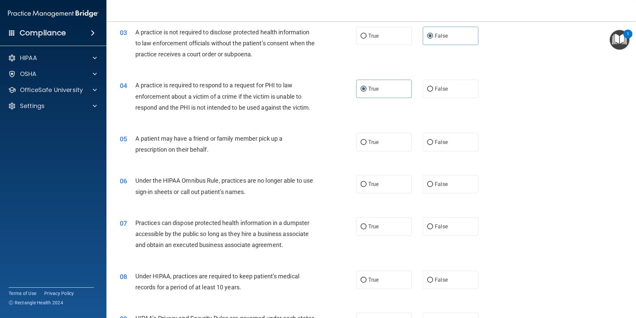
scroll to position [133, 0]
click at [385, 140] on label "True" at bounding box center [384, 141] width 56 height 18
click at [367, 140] on input "True" at bounding box center [364, 141] width 6 height 5
radio input "true"
click at [435, 182] on span "False" at bounding box center [441, 183] width 13 height 6
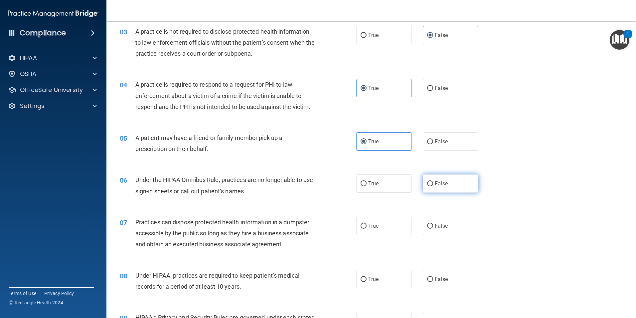
click at [433, 182] on input "False" at bounding box center [430, 183] width 6 height 5
radio input "true"
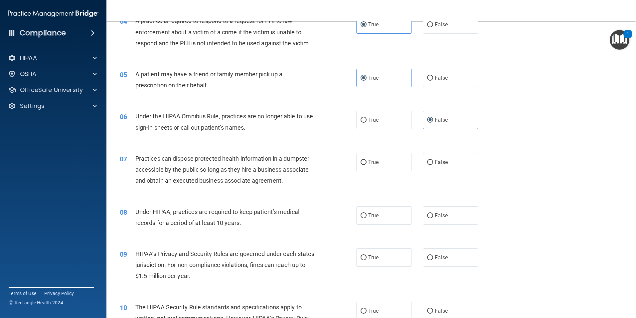
scroll to position [200, 0]
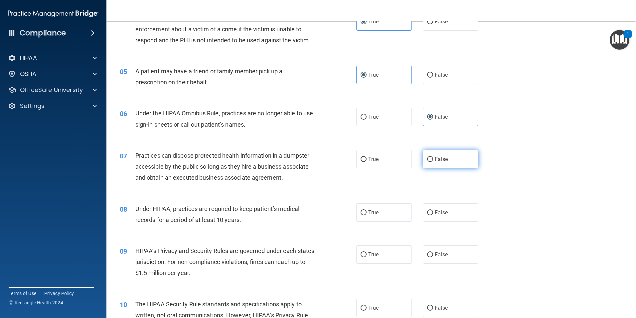
click at [438, 161] on span "False" at bounding box center [441, 159] width 13 height 6
click at [433, 161] on input "False" at bounding box center [430, 159] width 6 height 5
radio input "true"
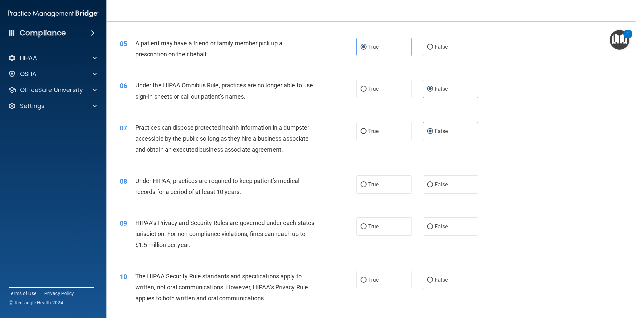
scroll to position [266, 0]
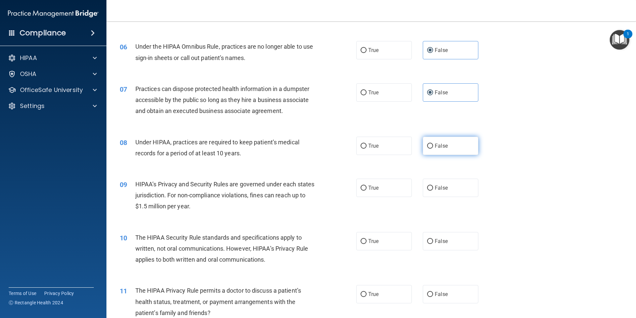
click at [447, 147] on label "False" at bounding box center [451, 145] width 56 height 18
click at [433, 147] on input "False" at bounding box center [430, 145] width 6 height 5
radio input "true"
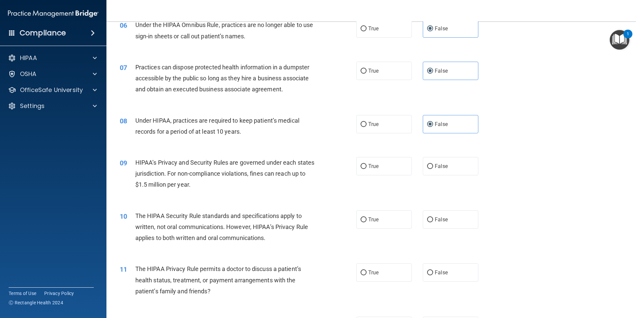
scroll to position [300, 0]
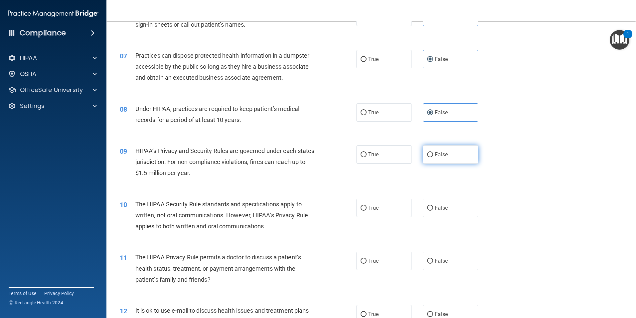
click at [438, 157] on span "False" at bounding box center [441, 154] width 13 height 6
click at [433, 157] on input "False" at bounding box center [430, 154] width 6 height 5
radio input "true"
click at [391, 205] on label "True" at bounding box center [384, 207] width 56 height 18
click at [367, 205] on input "True" at bounding box center [364, 207] width 6 height 5
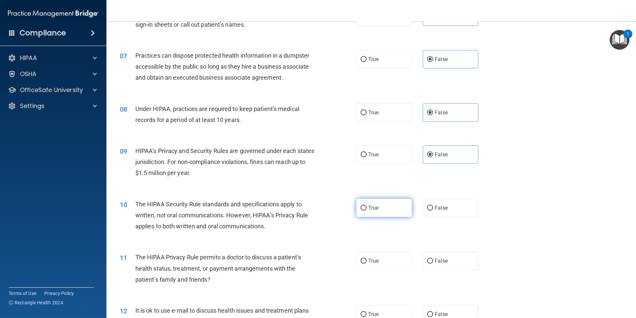
radio input "true"
click at [373, 258] on span "True" at bounding box center [373, 260] width 10 height 6
click at [367, 258] on input "True" at bounding box center [364, 260] width 6 height 5
radio input "true"
click at [437, 263] on span "False" at bounding box center [441, 260] width 13 height 6
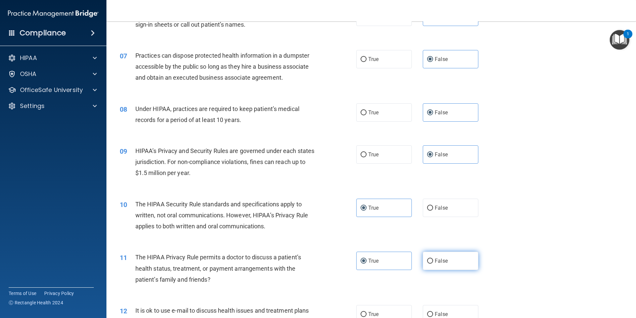
click at [433, 263] on input "False" at bounding box center [430, 260] width 6 height 5
radio input "true"
radio input "false"
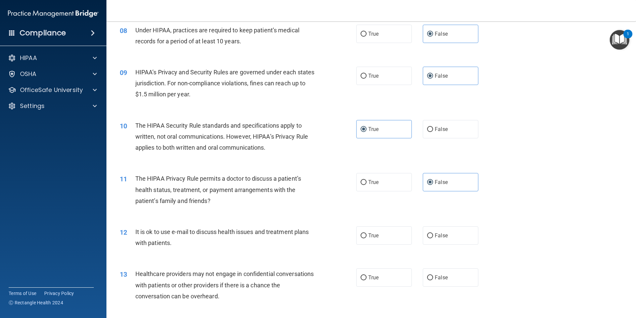
scroll to position [399, 0]
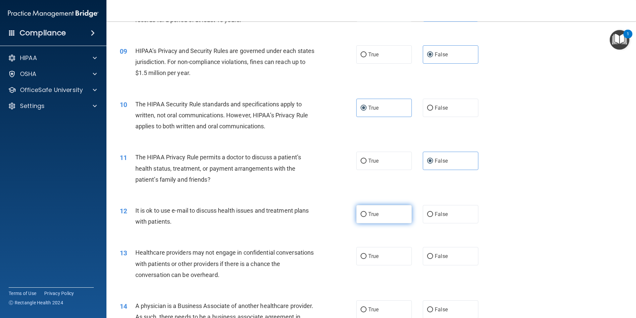
click at [373, 219] on label "True" at bounding box center [384, 214] width 56 height 18
click at [367, 217] on input "True" at bounding box center [364, 214] width 6 height 5
radio input "true"
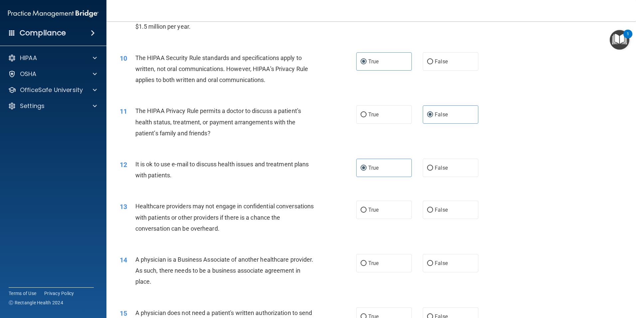
scroll to position [466, 0]
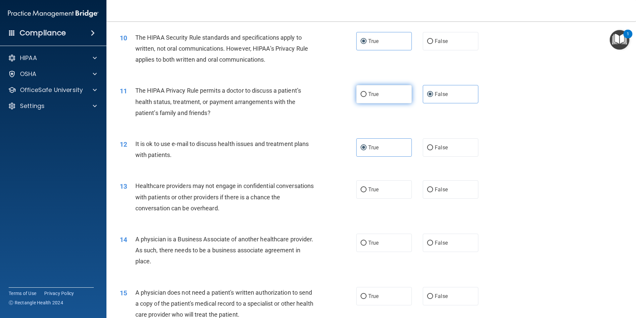
click at [389, 96] on label "True" at bounding box center [384, 94] width 56 height 18
click at [367, 96] on input "True" at bounding box center [364, 94] width 6 height 5
radio input "true"
radio input "false"
click at [424, 150] on label "False" at bounding box center [451, 147] width 56 height 18
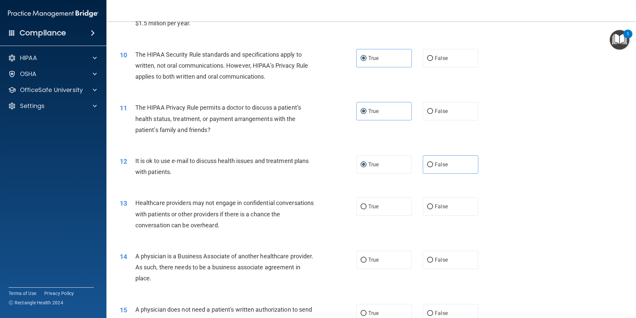
scroll to position [433, 0]
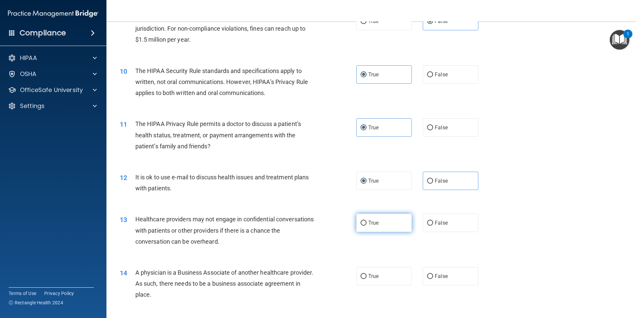
click at [378, 224] on label "True" at bounding box center [384, 222] width 56 height 18
click at [367, 224] on input "True" at bounding box center [364, 222] width 6 height 5
radio input "true"
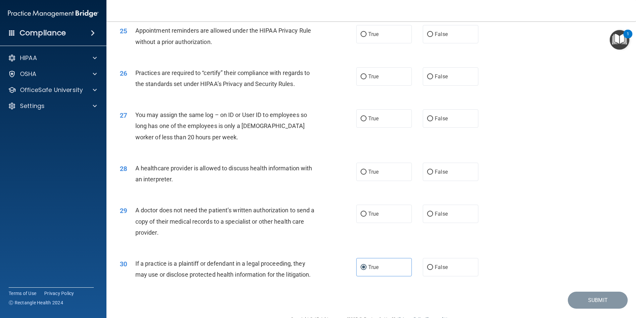
scroll to position [1198, 0]
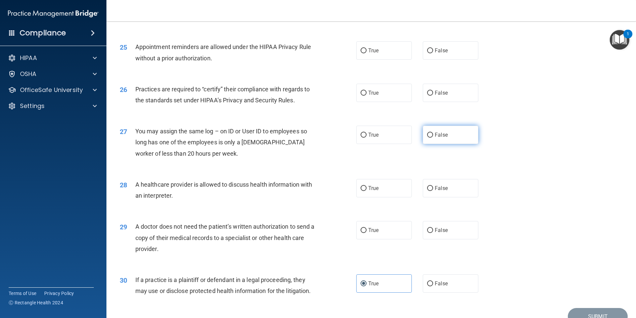
click at [435, 134] on span "False" at bounding box center [441, 134] width 13 height 6
click at [433, 134] on input "False" at bounding box center [430, 134] width 6 height 5
radio input "true"
click at [381, 184] on label "True" at bounding box center [384, 188] width 56 height 18
click at [367, 186] on input "True" at bounding box center [364, 188] width 6 height 5
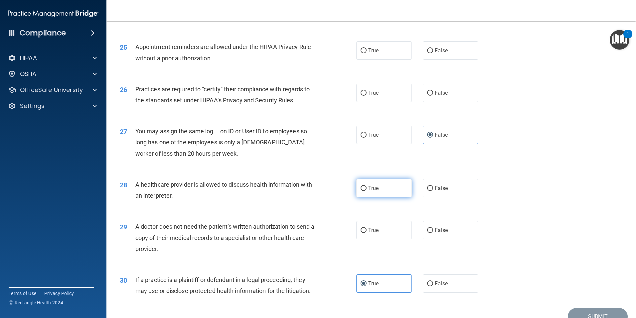
radio input "true"
click at [449, 229] on label "False" at bounding box center [451, 230] width 56 height 18
click at [433, 229] on input "False" at bounding box center [430, 230] width 6 height 5
radio input "true"
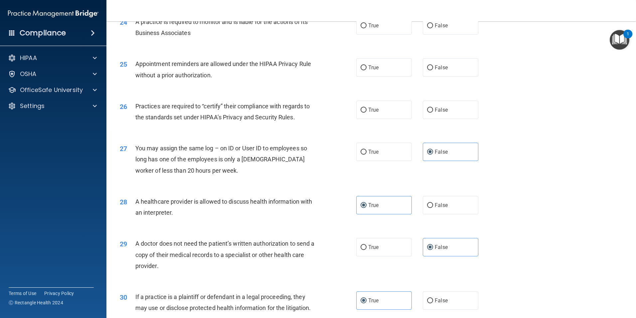
scroll to position [1165, 0]
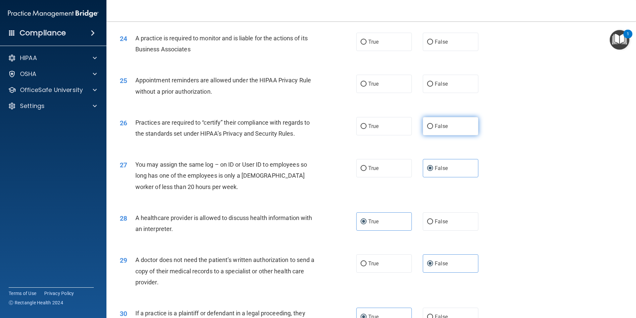
click at [423, 124] on label "False" at bounding box center [451, 126] width 56 height 18
click at [427, 124] on input "False" at bounding box center [430, 126] width 6 height 5
radio input "true"
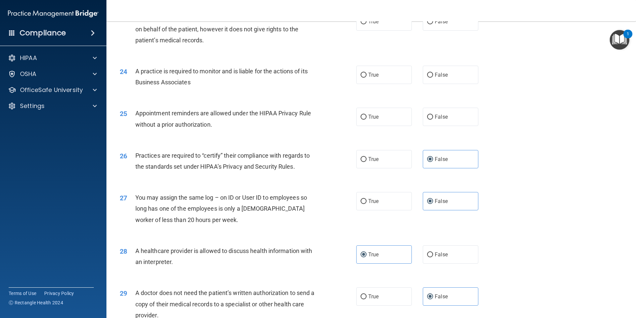
scroll to position [1132, 0]
click at [373, 118] on span "True" at bounding box center [373, 117] width 10 height 6
click at [367, 118] on input "True" at bounding box center [364, 117] width 6 height 5
radio input "true"
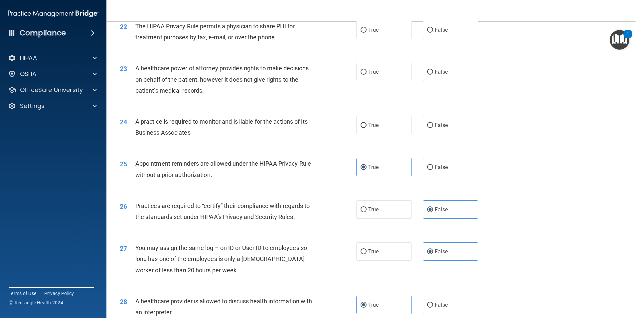
scroll to position [1065, 0]
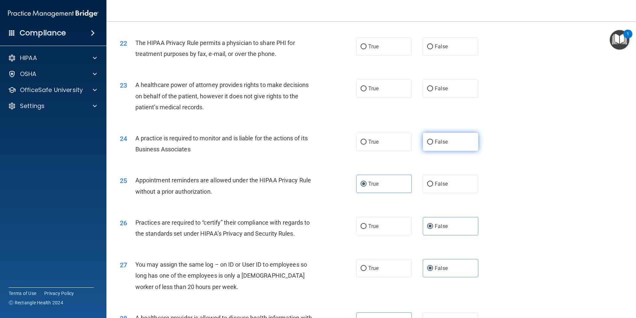
drag, startPoint x: 458, startPoint y: 141, endPoint x: 441, endPoint y: 144, distance: 17.2
click at [457, 142] on label "False" at bounding box center [451, 141] width 56 height 18
click at [433, 142] on input "False" at bounding box center [430, 141] width 6 height 5
radio input "true"
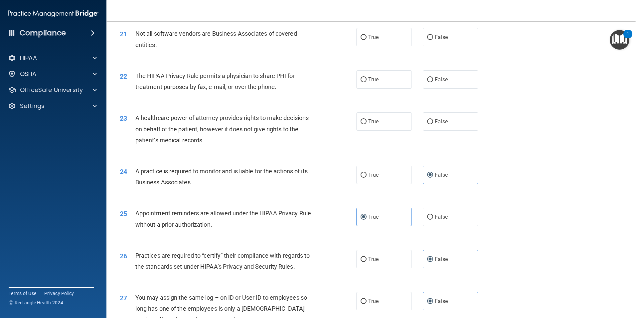
scroll to position [1032, 0]
click at [453, 126] on label "False" at bounding box center [451, 122] width 56 height 18
click at [433, 124] on input "False" at bounding box center [430, 121] width 6 height 5
radio input "true"
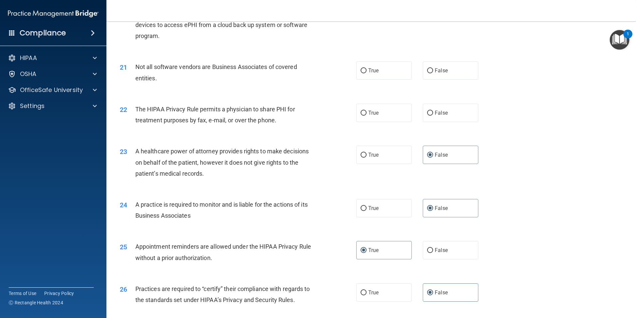
scroll to position [999, 0]
click at [387, 110] on label "True" at bounding box center [384, 113] width 56 height 18
click at [367, 111] on input "True" at bounding box center [364, 113] width 6 height 5
radio input "true"
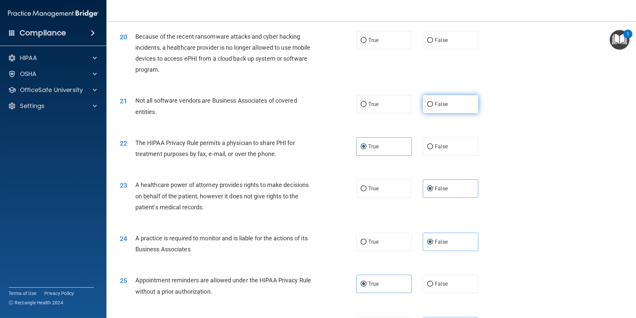
click at [449, 104] on label "False" at bounding box center [451, 104] width 56 height 18
click at [433, 104] on input "False" at bounding box center [430, 104] width 6 height 5
radio input "true"
click at [395, 104] on label "True" at bounding box center [384, 104] width 56 height 18
click at [367, 104] on input "True" at bounding box center [364, 104] width 6 height 5
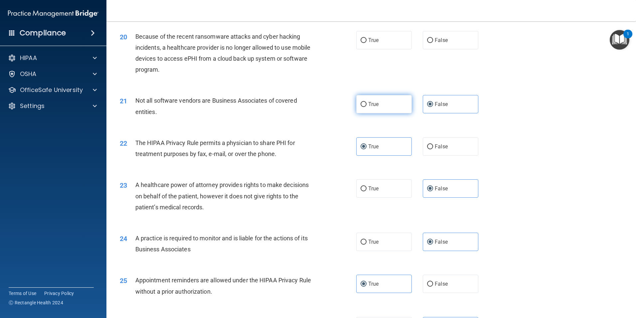
radio input "true"
radio input "false"
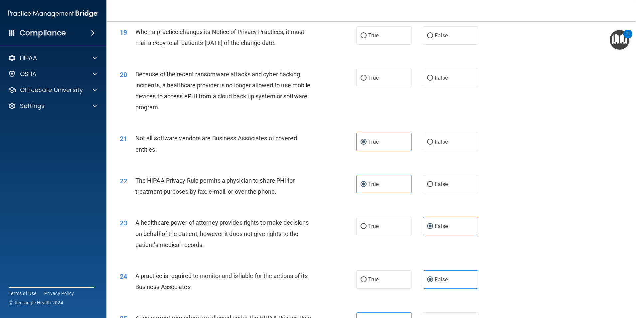
scroll to position [899, 0]
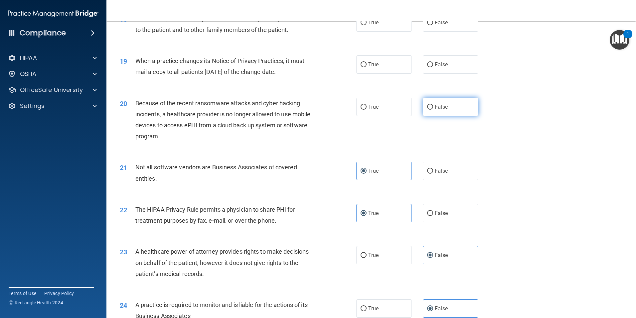
click at [434, 110] on label "False" at bounding box center [451, 107] width 56 height 18
click at [433, 110] on input "False" at bounding box center [430, 107] width 6 height 5
radio input "true"
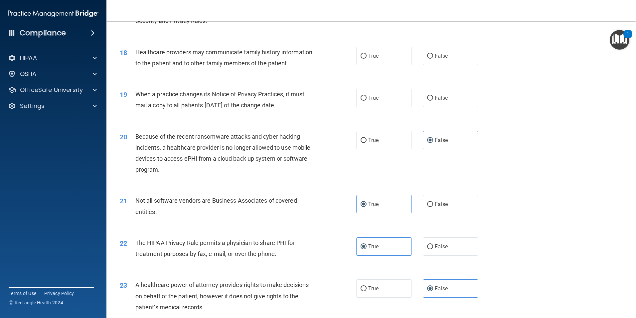
scroll to position [832, 0]
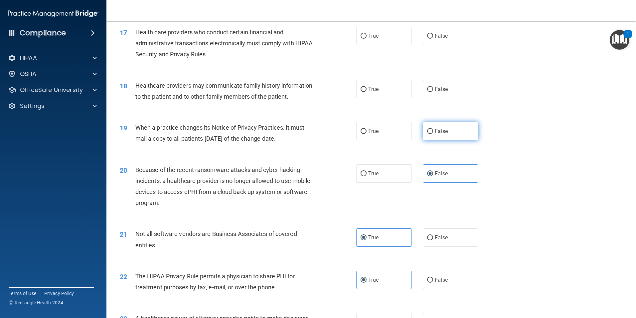
click at [436, 128] on span "False" at bounding box center [441, 131] width 13 height 6
click at [433, 129] on input "False" at bounding box center [430, 131] width 6 height 5
radio input "true"
click at [430, 86] on label "False" at bounding box center [451, 89] width 56 height 18
click at [430, 87] on input "False" at bounding box center [430, 89] width 6 height 5
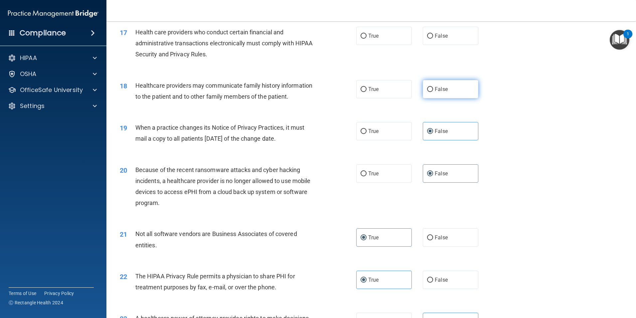
radio input "true"
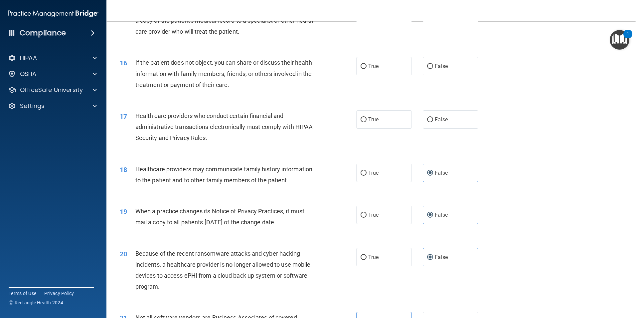
scroll to position [732, 0]
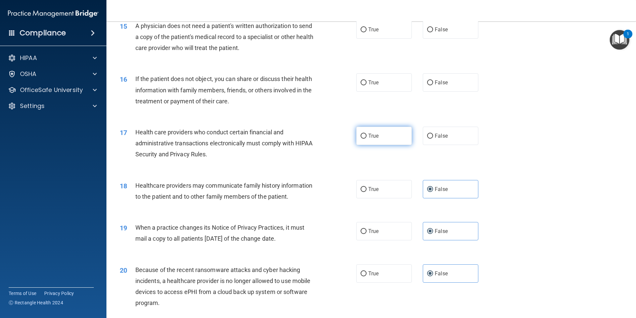
click at [369, 134] on span "True" at bounding box center [373, 135] width 10 height 6
click at [367, 134] on input "True" at bounding box center [364, 135] width 6 height 5
radio input "true"
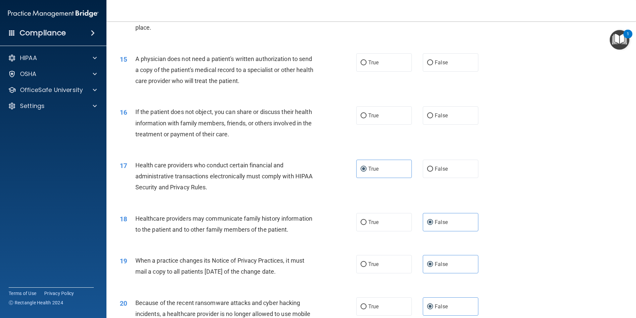
scroll to position [699, 0]
click at [372, 115] on span "True" at bounding box center [373, 116] width 10 height 6
click at [367, 115] on input "True" at bounding box center [364, 115] width 6 height 5
radio input "true"
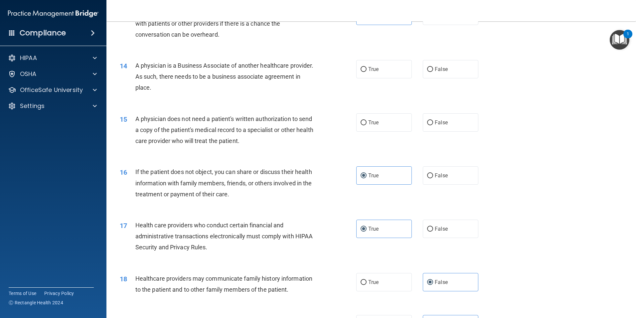
scroll to position [632, 0]
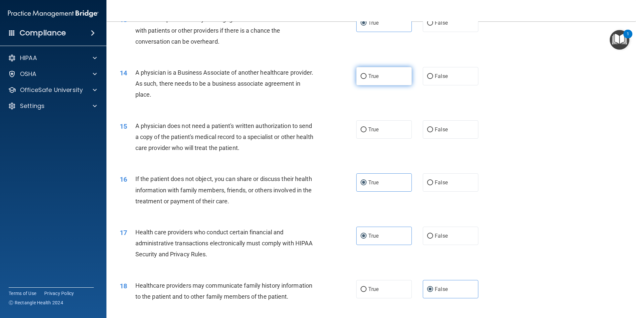
click at [375, 76] on span "True" at bounding box center [373, 76] width 10 height 6
click at [367, 76] on input "True" at bounding box center [364, 76] width 6 height 5
radio input "true"
click at [393, 128] on label "True" at bounding box center [384, 129] width 56 height 18
click at [367, 128] on input "True" at bounding box center [364, 129] width 6 height 5
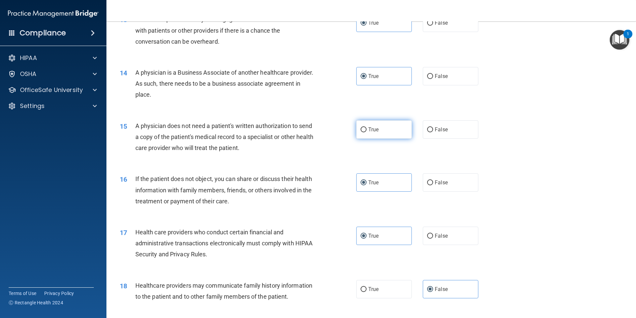
radio input "true"
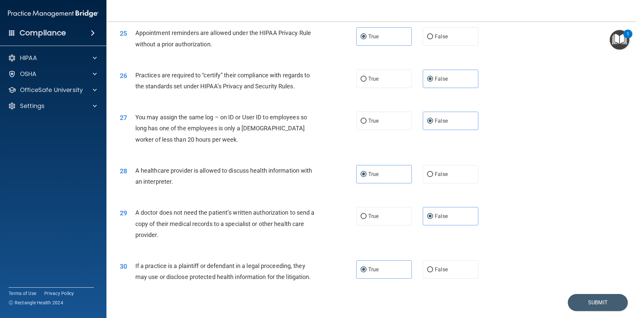
scroll to position [1232, 0]
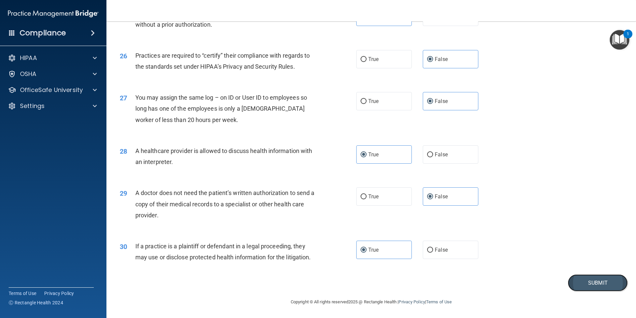
click at [541, 280] on button "Submit" at bounding box center [598, 282] width 60 height 17
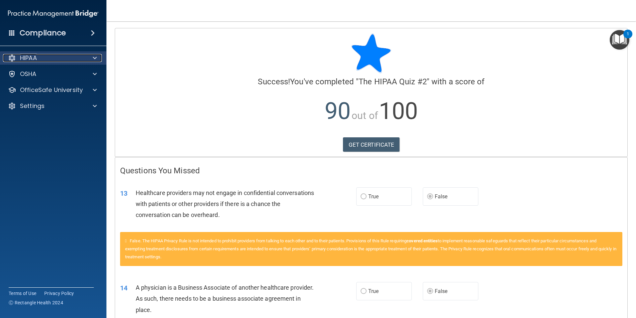
click at [79, 58] on div "HIPAA" at bounding box center [44, 58] width 83 height 8
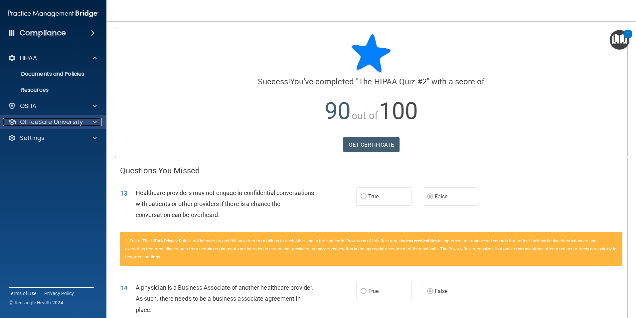
click at [51, 125] on p "OfficeSafe University" at bounding box center [51, 122] width 63 height 8
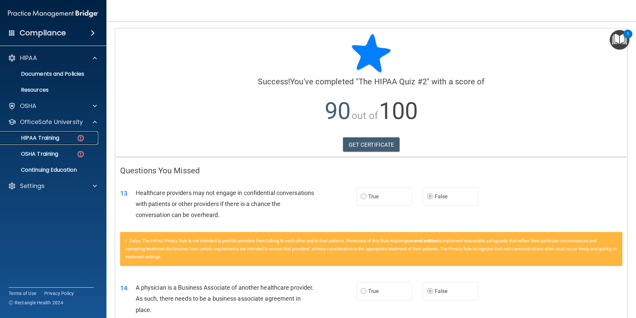
click at [55, 139] on p "HIPAA Training" at bounding box center [31, 137] width 55 height 7
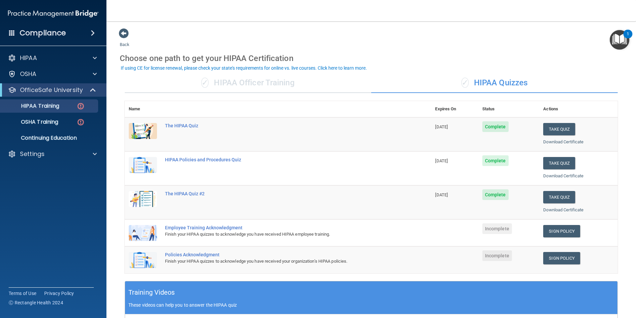
click at [254, 84] on div "✓ HIPAA Officer Training" at bounding box center [248, 83] width 247 height 20
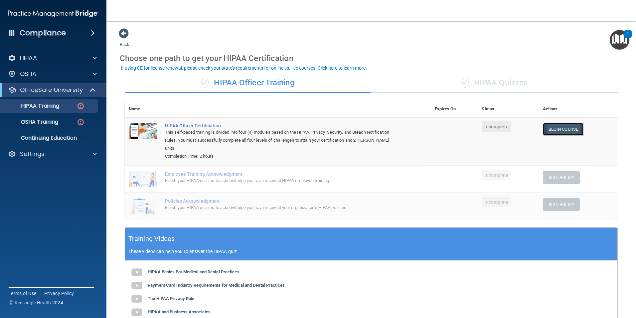
click at [541, 130] on link "Begin Course" at bounding box center [563, 129] width 41 height 12
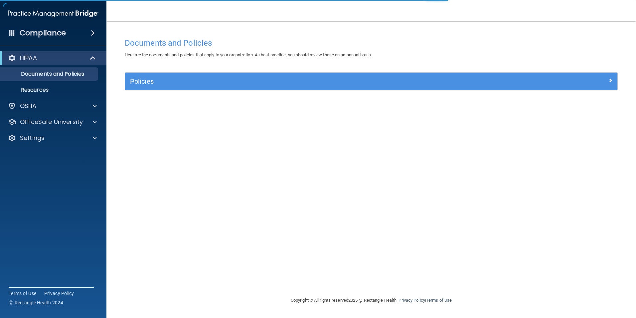
click at [153, 88] on div "Policies" at bounding box center [371, 81] width 493 height 17
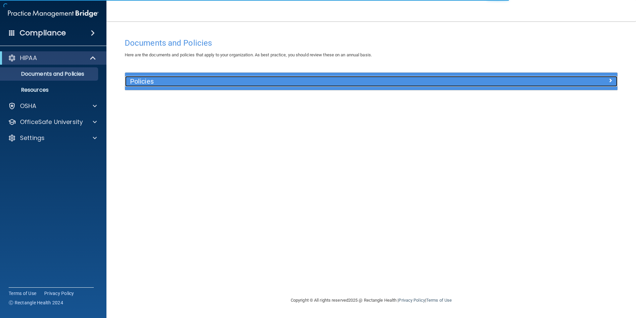
click at [150, 83] on h5 "Policies" at bounding box center [309, 81] width 359 height 7
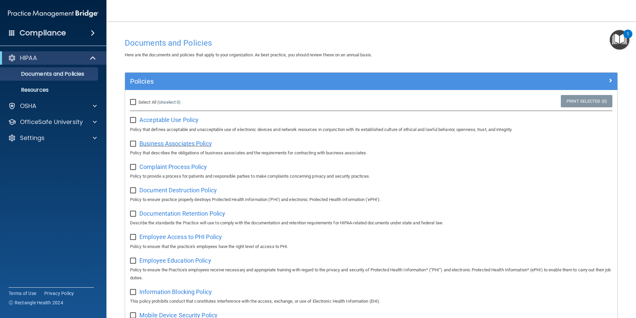
click at [166, 146] on span "Business Associates Policy" at bounding box center [175, 143] width 73 height 7
click at [177, 214] on span "Documentation Retention Policy" at bounding box center [182, 213] width 86 height 7
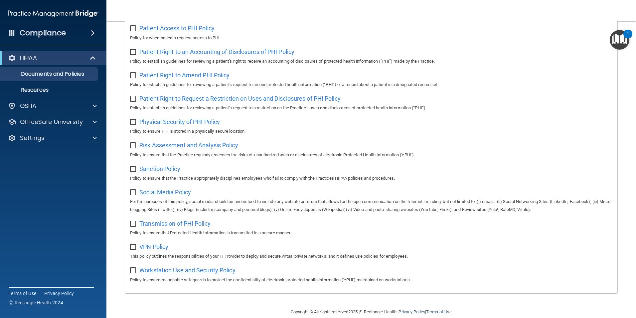
scroll to position [284, 0]
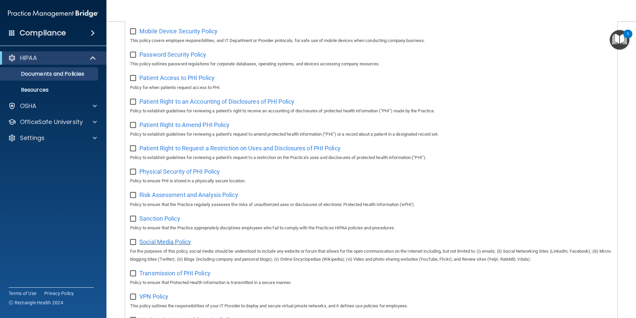
click at [164, 245] on span "Social Media Policy" at bounding box center [165, 241] width 52 height 7
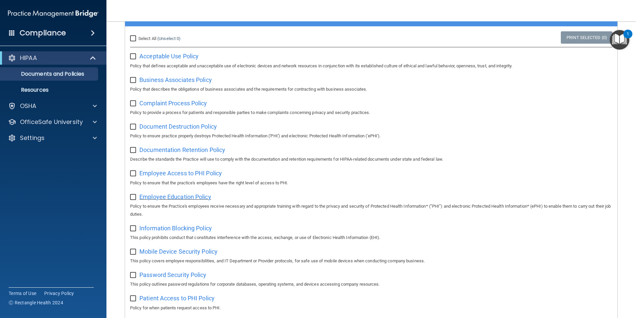
scroll to position [51, 0]
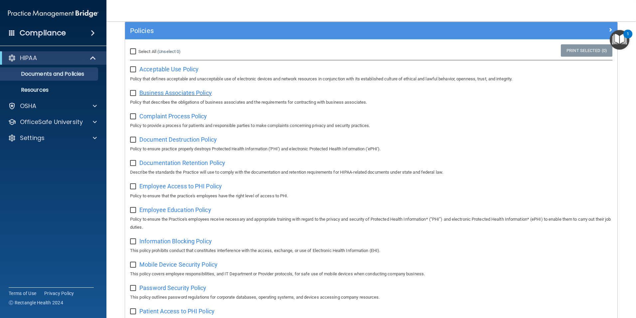
click at [169, 94] on span "Business Associates Policy" at bounding box center [175, 92] width 73 height 7
click at [172, 211] on span "Employee Education Policy" at bounding box center [175, 209] width 72 height 7
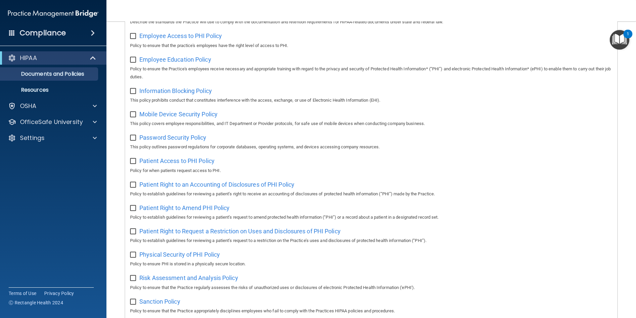
scroll to position [217, 0]
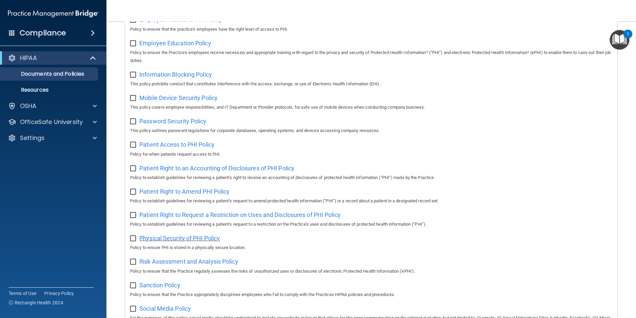
drag, startPoint x: 170, startPoint y: 241, endPoint x: 149, endPoint y: 243, distance: 21.3
click at [149, 241] on span "Physical Security of PHI Policy" at bounding box center [179, 237] width 81 height 7
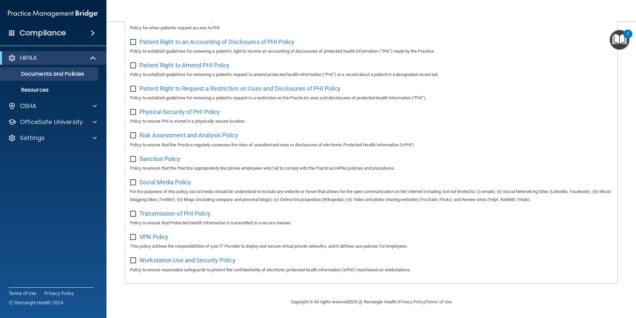
scroll to position [350, 0]
click at [156, 236] on span "VPN Policy" at bounding box center [153, 236] width 29 height 7
click at [165, 157] on span "Sanction Policy" at bounding box center [159, 158] width 41 height 7
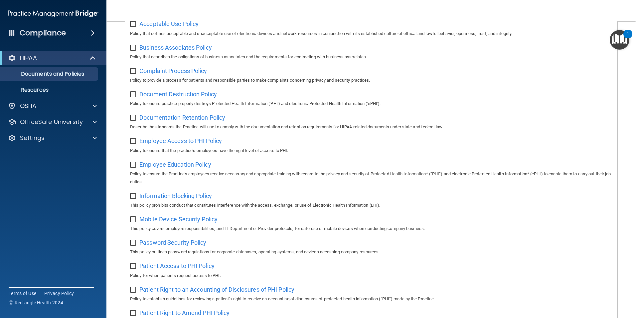
scroll to position [84, 0]
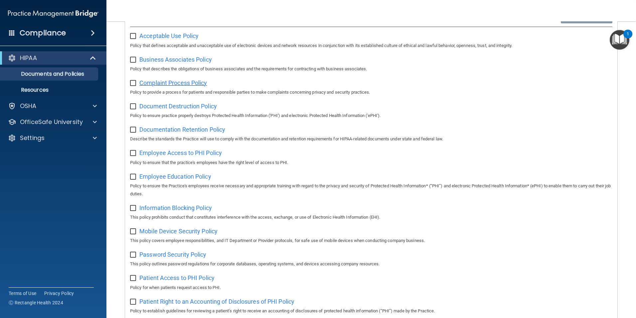
click at [163, 85] on span "Complaint Process Policy" at bounding box center [173, 82] width 68 height 7
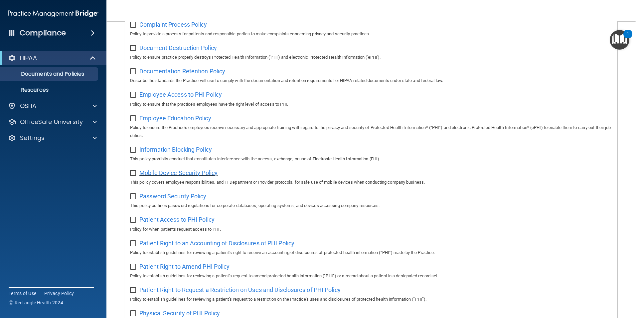
scroll to position [150, 0]
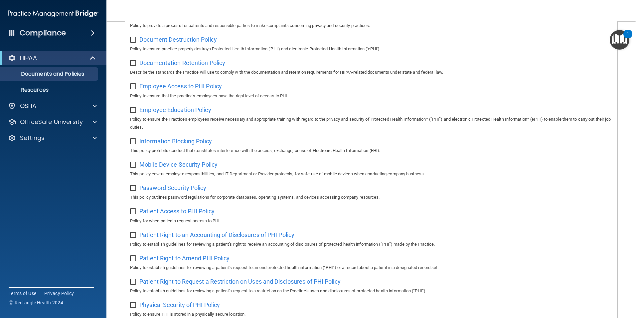
click at [184, 214] on span "Patient Access to PHI Policy" at bounding box center [176, 210] width 75 height 7
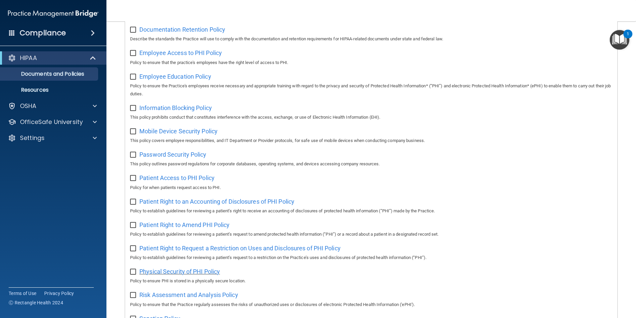
click at [180, 273] on span "Physical Security of PHI Policy" at bounding box center [179, 271] width 81 height 7
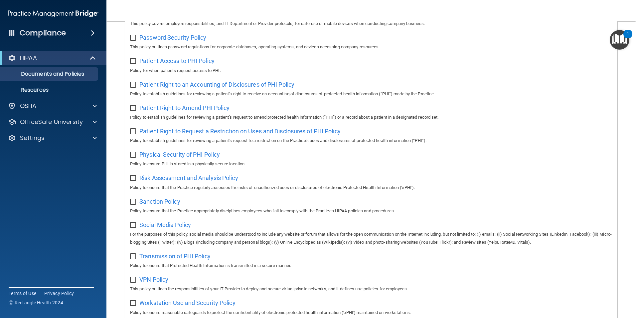
scroll to position [317, 0]
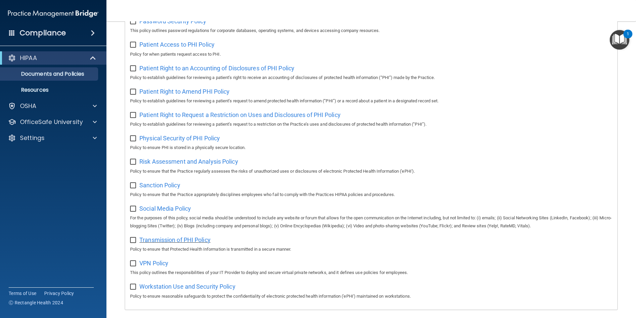
click at [172, 243] on span "Transmission of PHI Policy" at bounding box center [174, 239] width 71 height 7
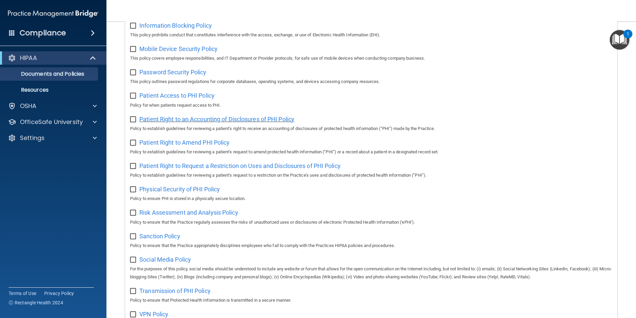
scroll to position [250, 0]
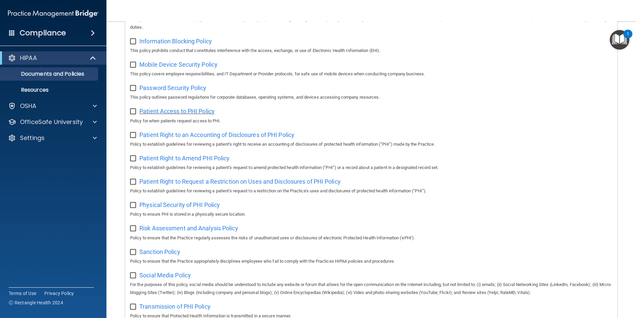
click at [166, 114] on span "Patient Access to PHI Policy" at bounding box center [176, 111] width 75 height 7
click at [168, 45] on span "Information Blocking Policy" at bounding box center [175, 41] width 73 height 7
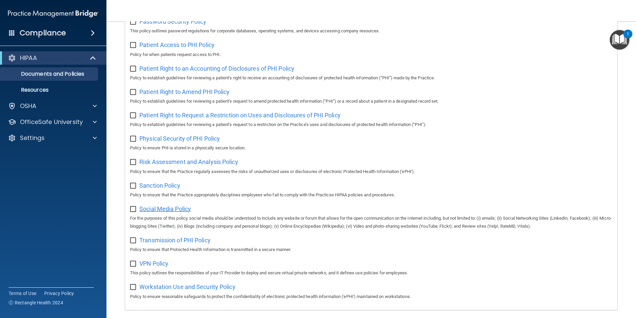
scroll to position [317, 0]
click at [187, 243] on span "Transmission of PHI Policy" at bounding box center [174, 239] width 71 height 7
click at [185, 290] on span "Workstation Use and Security Policy" at bounding box center [187, 286] width 96 height 7
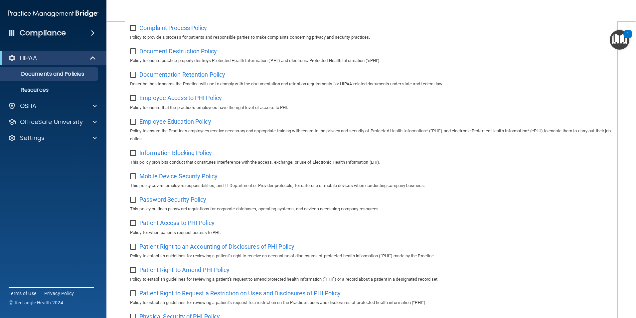
scroll to position [150, 0]
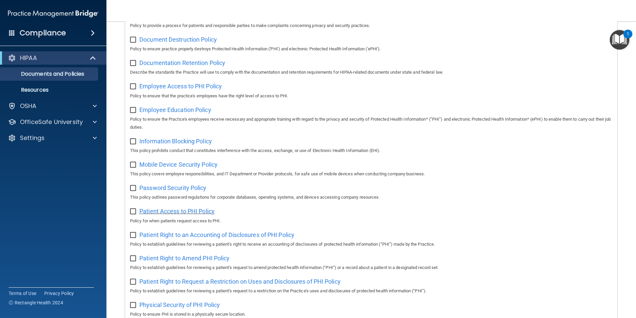
click at [168, 214] on span "Patient Access to PHI Policy" at bounding box center [176, 210] width 75 height 7
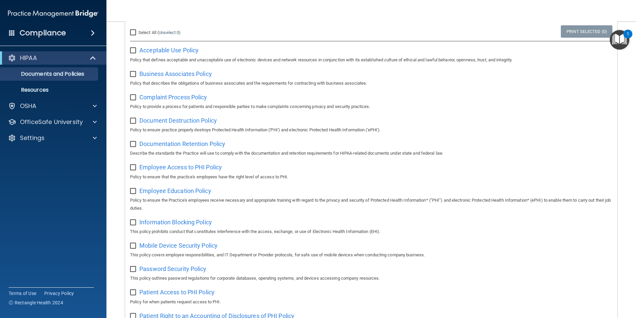
scroll to position [51, 0]
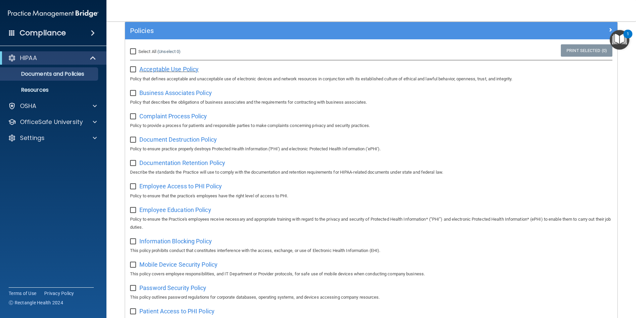
click at [171, 66] on span "Acceptable Use Policy" at bounding box center [168, 69] width 59 height 7
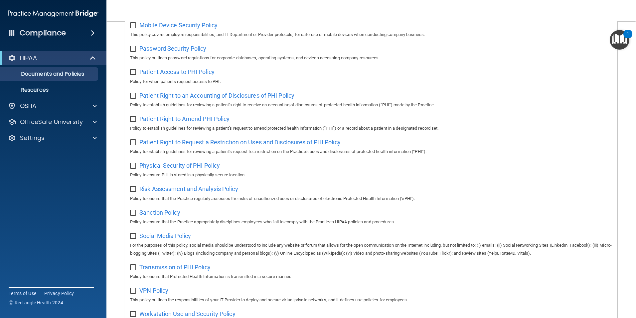
scroll to position [317, 0]
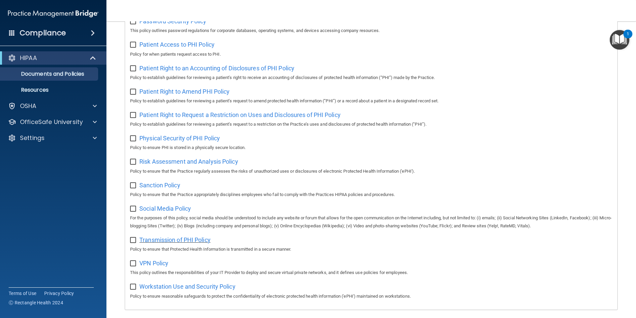
click at [174, 243] on span "Transmission of PHI Policy" at bounding box center [174, 239] width 71 height 7
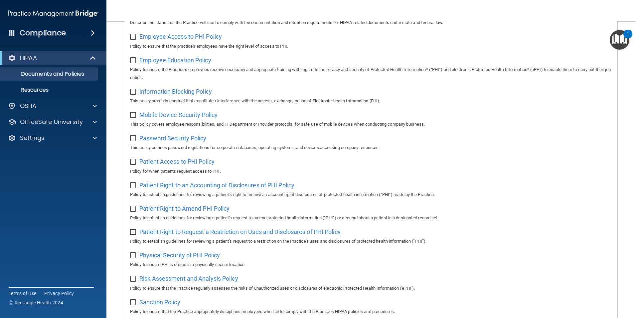
scroll to position [184, 0]
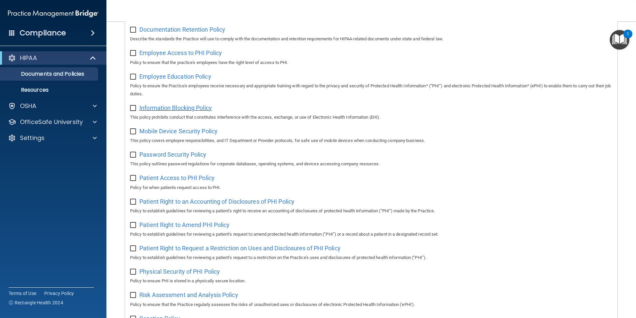
click at [168, 109] on span "Information Blocking Policy" at bounding box center [175, 107] width 73 height 7
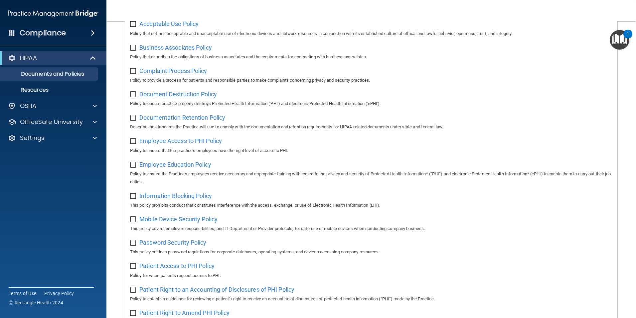
scroll to position [84, 0]
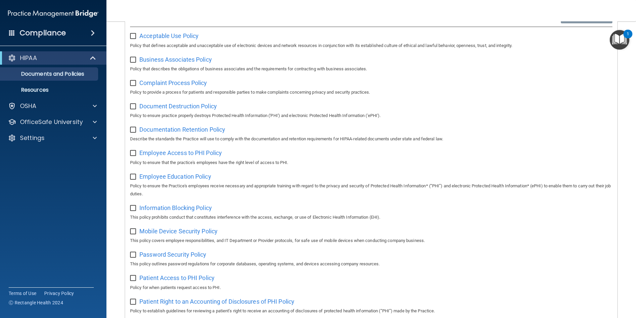
click at [167, 31] on div "Acceptable Use Policy Policy that defines acceptable and unacceptable use of el…" at bounding box center [371, 39] width 483 height 19
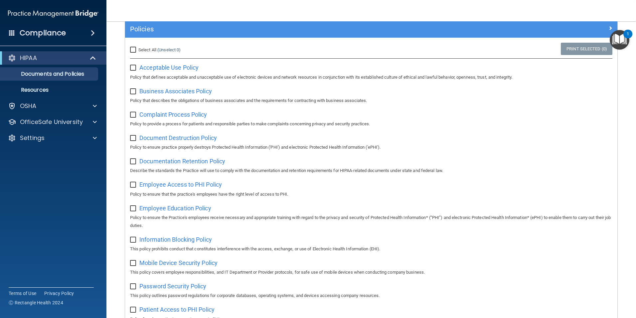
scroll to position [51, 0]
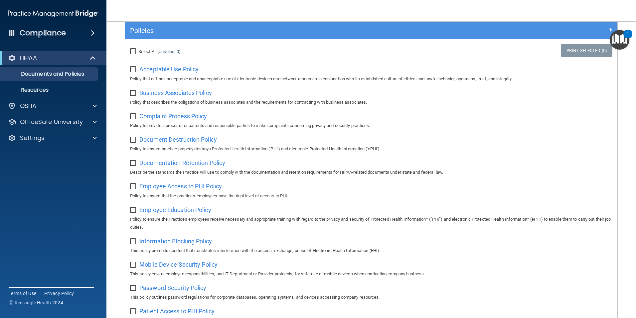
click at [163, 70] on span "Acceptable Use Policy" at bounding box center [168, 69] width 59 height 7
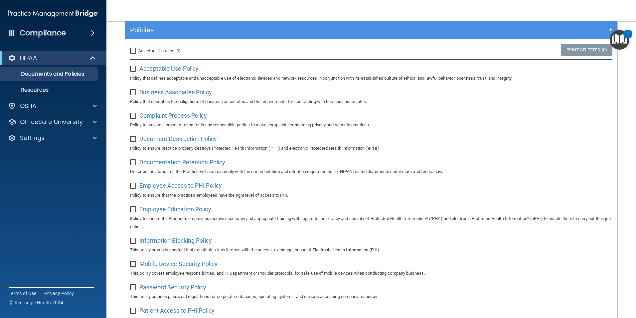
scroll to position [84, 0]
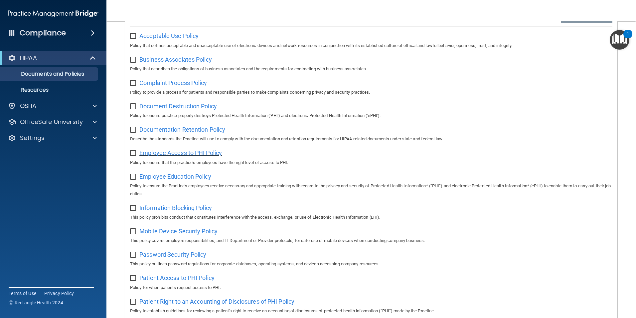
drag, startPoint x: 167, startPoint y: 154, endPoint x: 156, endPoint y: 155, distance: 10.7
click at [156, 155] on span "Employee Access to PHI Policy" at bounding box center [180, 152] width 83 height 7
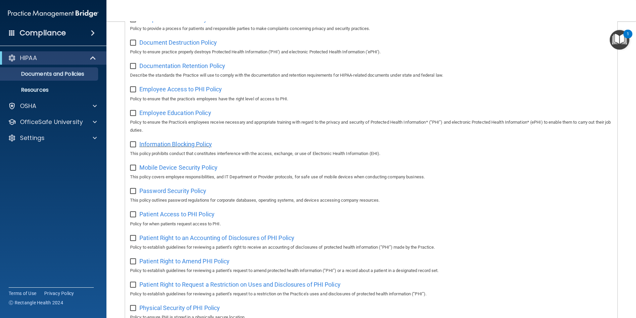
scroll to position [150, 0]
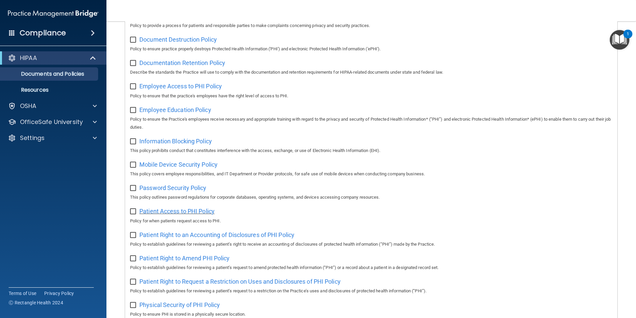
click at [176, 214] on span "Patient Access to PHI Policy" at bounding box center [176, 210] width 75 height 7
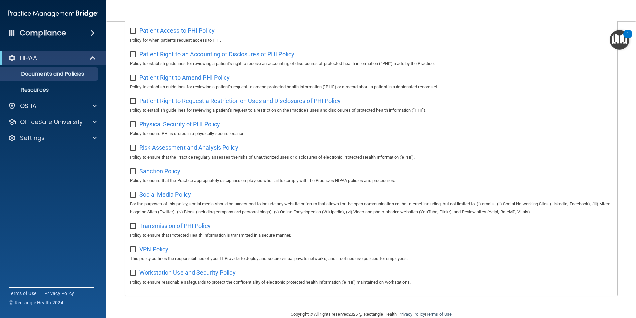
scroll to position [350, 0]
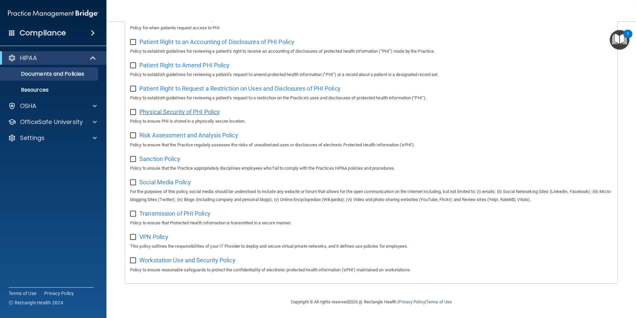
click at [172, 108] on span "Physical Security of PHI Policy" at bounding box center [179, 111] width 81 height 7
click at [52, 89] on p "Resources" at bounding box center [49, 90] width 91 height 7
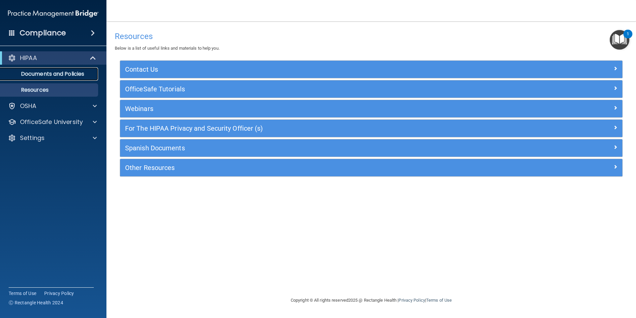
click at [52, 77] on p "Documents and Policies" at bounding box center [49, 74] width 91 height 7
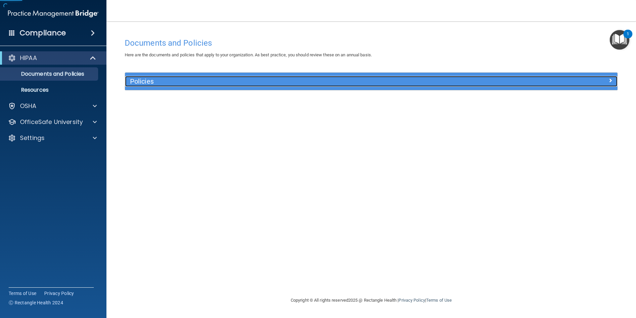
click at [157, 80] on h5 "Policies" at bounding box center [309, 81] width 359 height 7
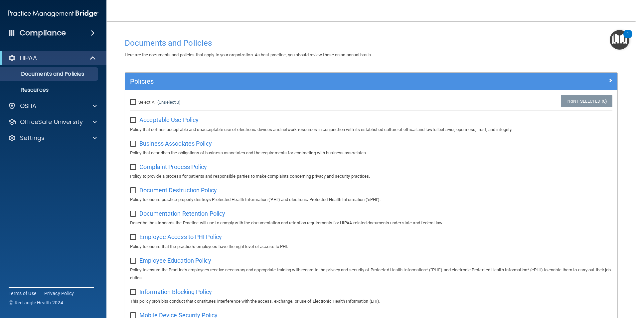
click at [161, 146] on span "Business Associates Policy" at bounding box center [175, 143] width 73 height 7
click at [185, 261] on span "Employee Education Policy" at bounding box center [175, 260] width 72 height 7
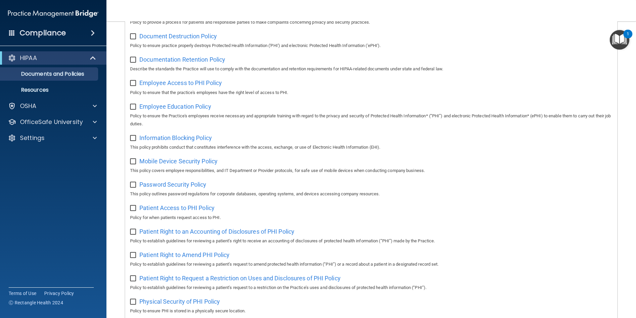
scroll to position [233, 0]
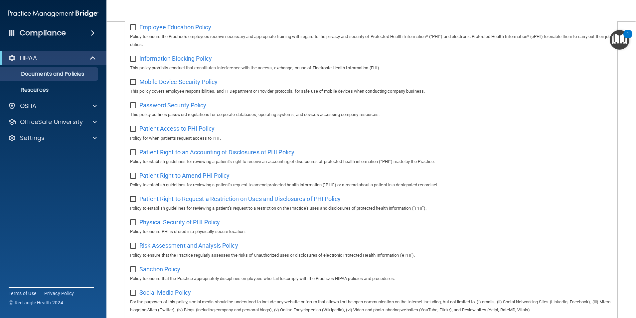
click at [190, 60] on span "Information Blocking Policy" at bounding box center [175, 58] width 73 height 7
click at [204, 249] on span "Risk Assessment and Analysis Policy" at bounding box center [188, 245] width 99 height 7
click at [213, 202] on span "Patient Right to Request a Restriction on Uses and Disclosures of PHI Policy" at bounding box center [239, 198] width 201 height 7
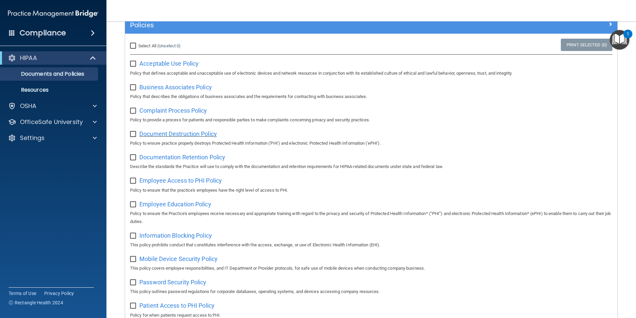
scroll to position [51, 0]
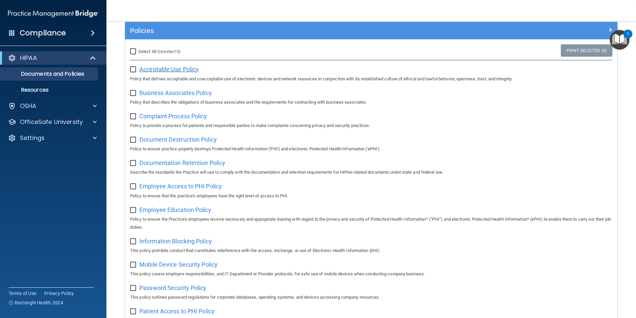
click at [188, 71] on span "Acceptable Use Policy" at bounding box center [168, 69] width 59 height 7
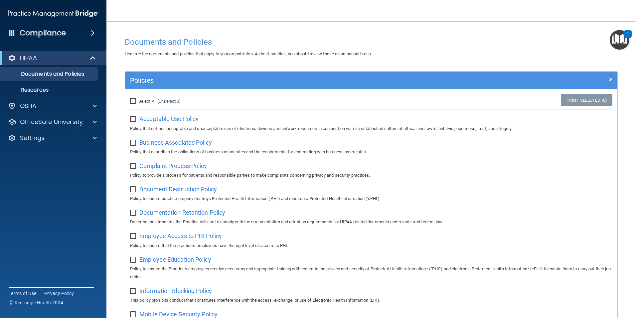
scroll to position [0, 0]
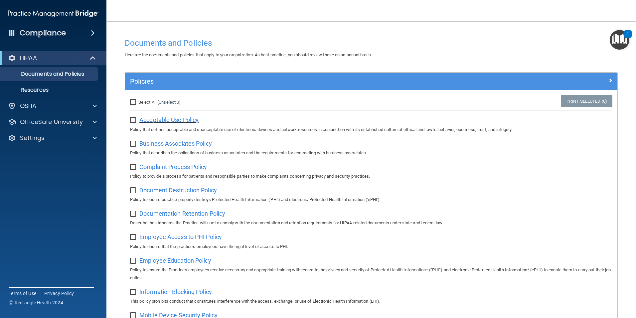
click at [155, 121] on span "Acceptable Use Policy" at bounding box center [168, 119] width 59 height 7
click at [174, 143] on span "Business Associates Policy" at bounding box center [175, 143] width 73 height 7
click at [180, 215] on span "Documentation Retention Policy" at bounding box center [182, 213] width 86 height 7
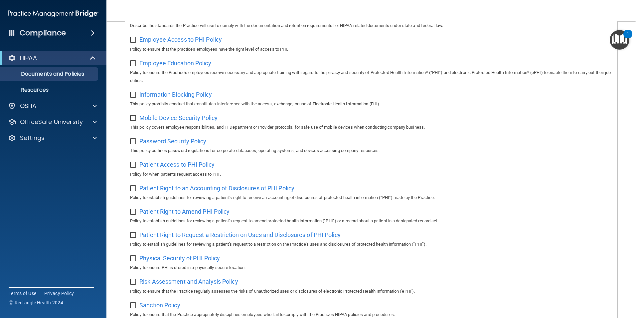
scroll to position [200, 0]
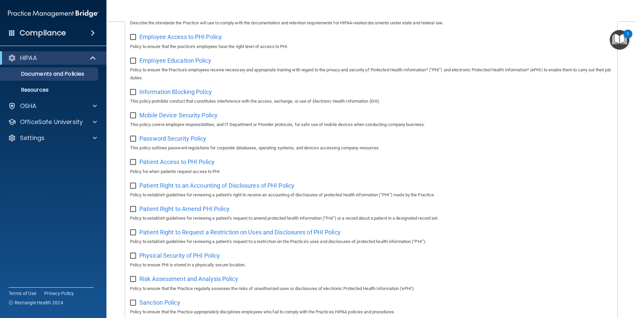
click at [246, 240] on div "Patient Right to Request a Restriction on Uses and Disclosures of PHI Policy Po…" at bounding box center [371, 235] width 483 height 19
click at [247, 235] on span "Patient Right to Request a Restriction on Uses and Disclosures of PHI Policy" at bounding box center [239, 231] width 201 height 7
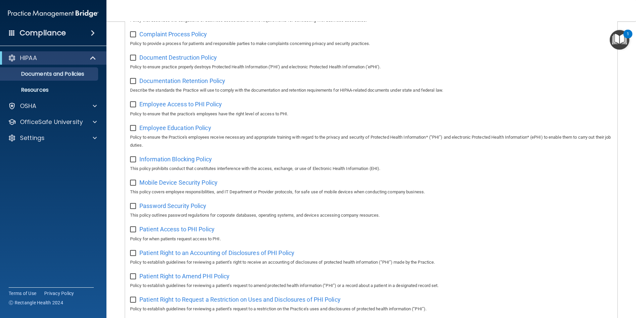
scroll to position [133, 0]
click at [210, 279] on span "Patient Right to Amend PHI Policy" at bounding box center [184, 275] width 90 height 7
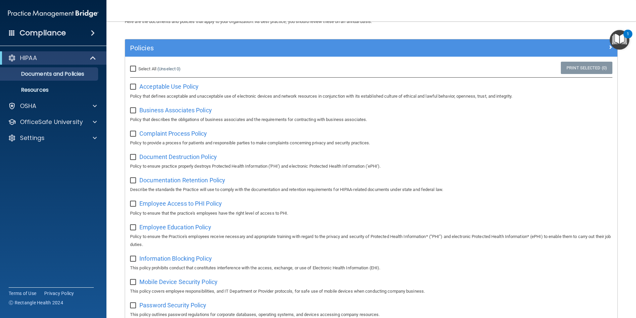
scroll to position [0, 0]
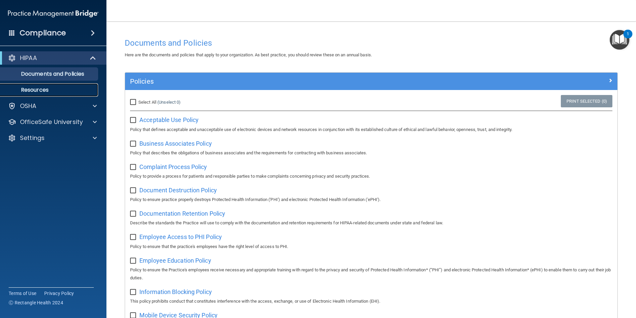
click at [55, 89] on p "Resources" at bounding box center [49, 90] width 91 height 7
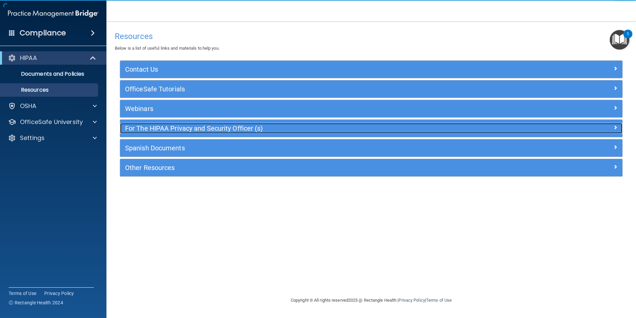
click at [179, 130] on h5 "For The HIPAA Privacy and Security Officer (s)" at bounding box center [308, 127] width 367 height 7
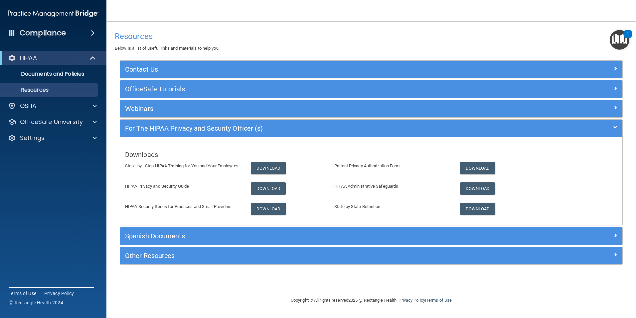
drag, startPoint x: 188, startPoint y: 207, endPoint x: 207, endPoint y: 203, distance: 19.1
click at [188, 207] on p "HIPAA Security Series for Practices and Small Providers" at bounding box center [183, 206] width 116 height 8
click at [256, 180] on div "Downloads Step - by - Step HIPAA Training for You and Your Employees Download P…" at bounding box center [371, 181] width 503 height 78
click at [257, 188] on link "Download" at bounding box center [268, 188] width 35 height 12
click at [261, 207] on link "Download" at bounding box center [268, 208] width 35 height 12
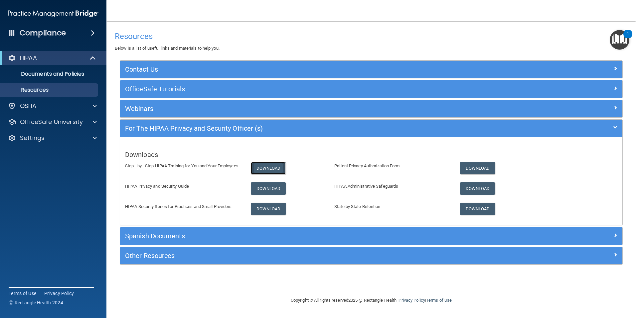
click at [274, 165] on link "Download" at bounding box center [268, 168] width 35 height 12
click at [46, 73] on p "Documents and Policies" at bounding box center [49, 74] width 91 height 7
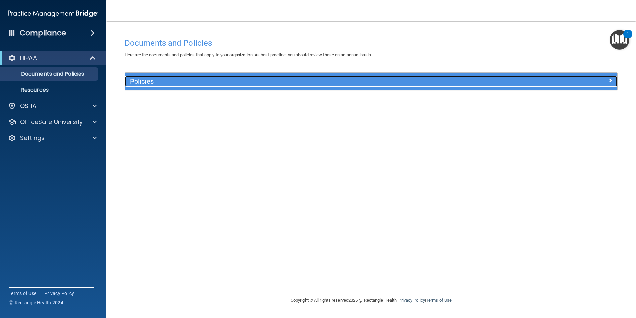
click at [148, 80] on h5 "Policies" at bounding box center [309, 81] width 359 height 7
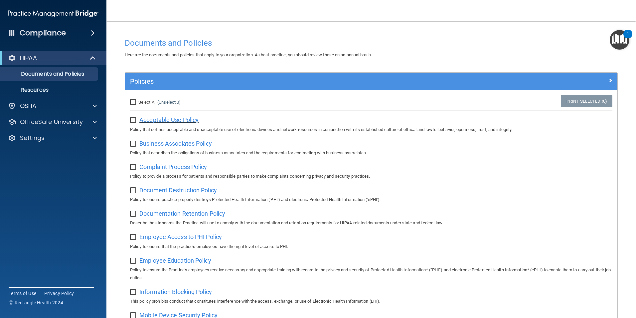
click at [164, 118] on span "Acceptable Use Policy" at bounding box center [168, 119] width 59 height 7
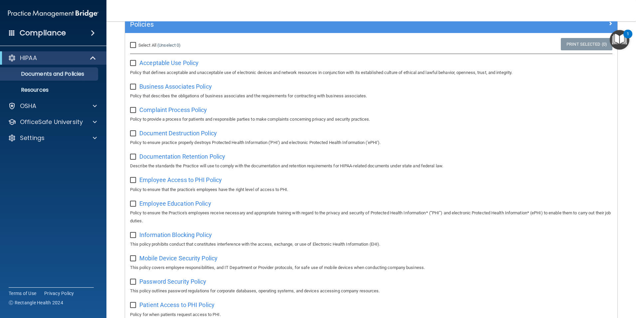
scroll to position [67, 0]
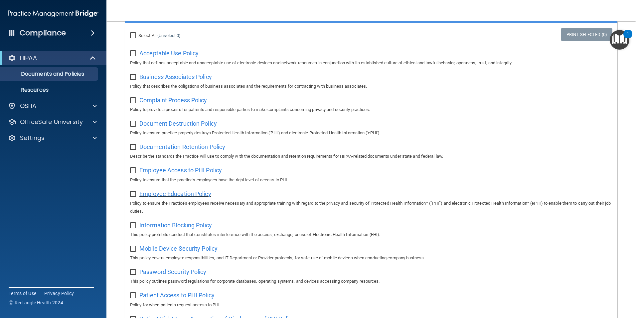
click at [186, 197] on span "Employee Education Policy" at bounding box center [175, 193] width 72 height 7
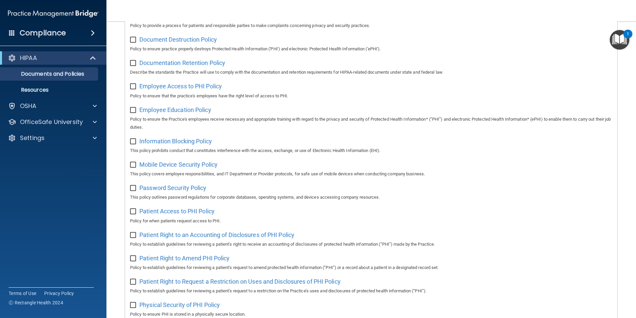
scroll to position [166, 0]
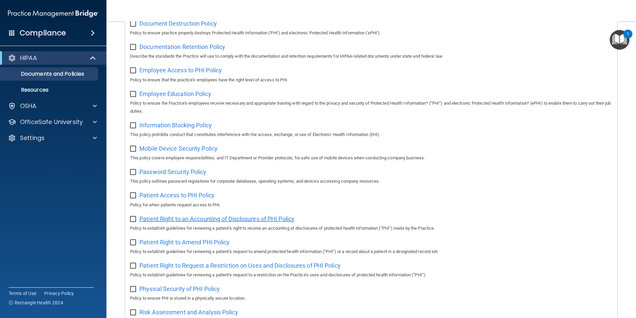
click at [212, 222] on span "Patient Right to an Accounting of Disclosures of PHI Policy" at bounding box center [216, 218] width 155 height 7
click at [175, 198] on span "Patient Access to PHI Policy" at bounding box center [176, 194] width 75 height 7
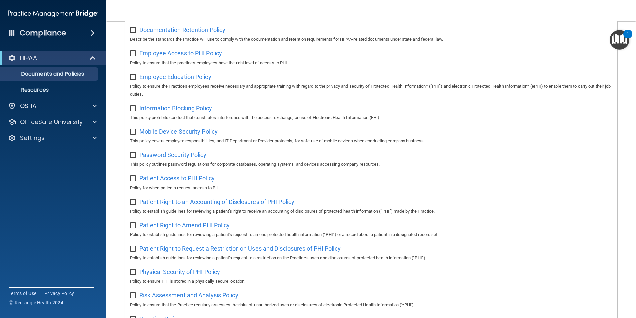
scroll to position [200, 0]
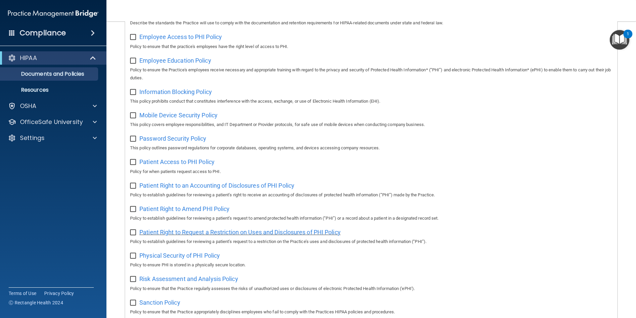
click at [179, 235] on span "Patient Right to Request a Restriction on Uses and Disclosures of PHI Policy" at bounding box center [239, 231] width 201 height 7
click at [179, 92] on span "Information Blocking Policy" at bounding box center [175, 91] width 73 height 7
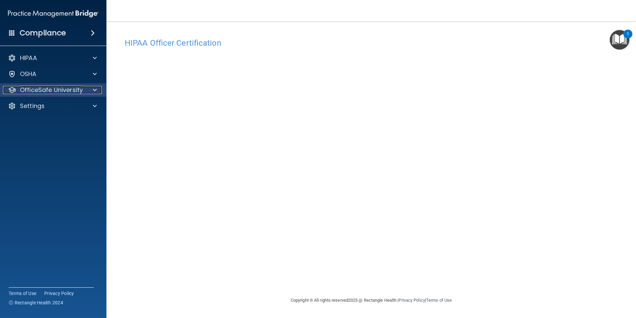
click at [67, 86] on p "OfficeSafe University" at bounding box center [51, 90] width 63 height 8
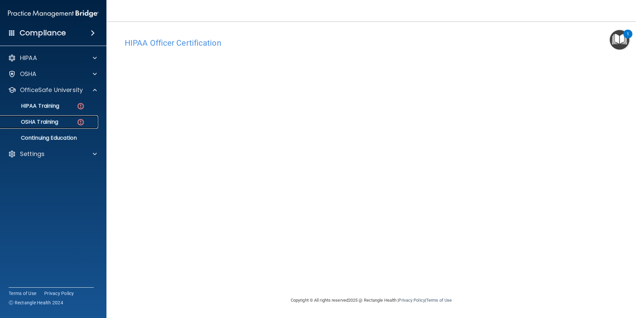
click at [54, 119] on p "OSHA Training" at bounding box center [31, 121] width 54 height 7
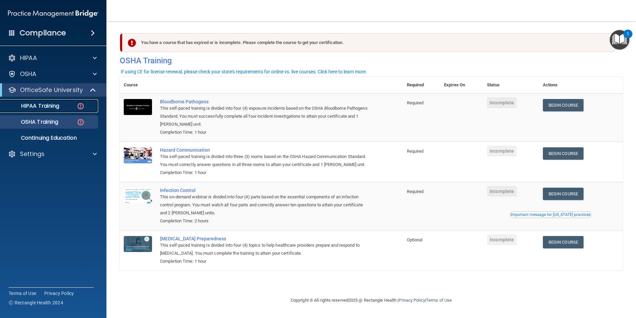
click at [48, 110] on link "HIPAA Training" at bounding box center [45, 105] width 105 height 13
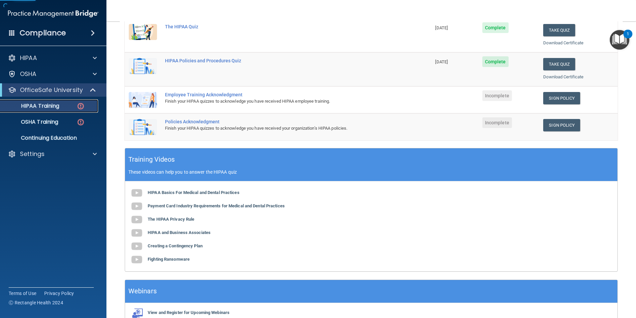
scroll to position [133, 0]
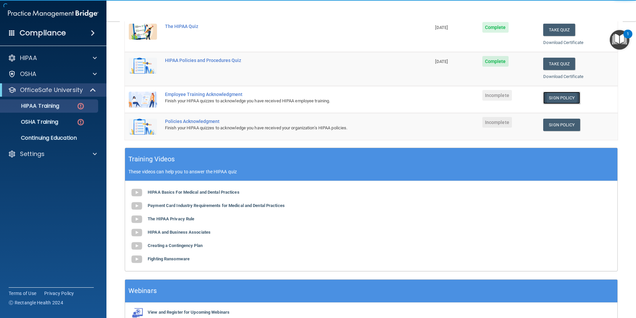
click at [548, 101] on link "Sign Policy" at bounding box center [562, 98] width 37 height 12
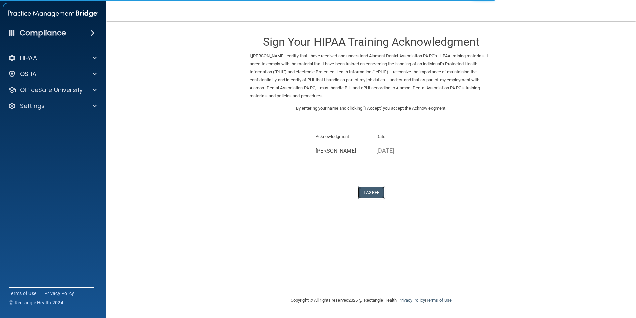
click at [367, 193] on button "I Agree" at bounding box center [371, 192] width 27 height 12
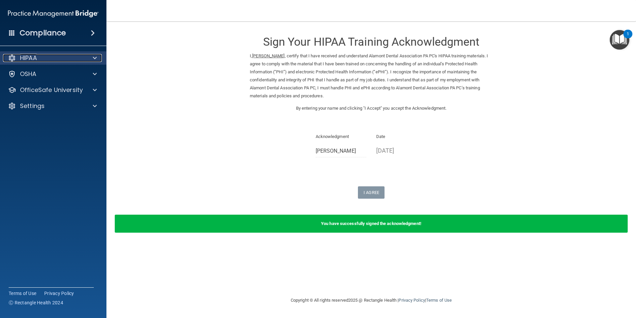
click at [48, 59] on div "HIPAA" at bounding box center [44, 58] width 83 height 8
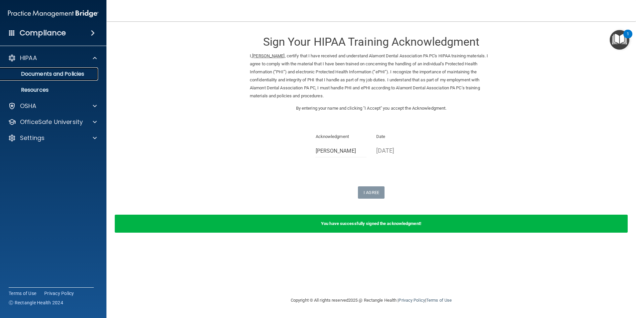
click at [60, 75] on p "Documents and Policies" at bounding box center [49, 74] width 91 height 7
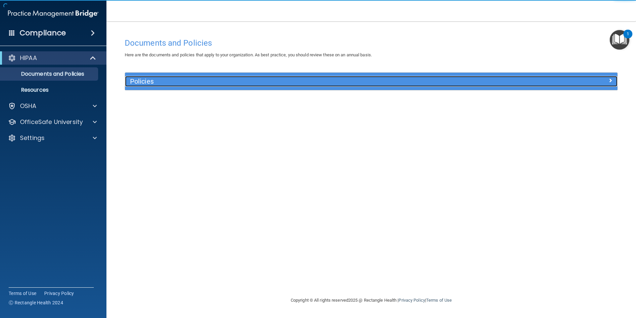
click at [156, 85] on h5 "Policies" at bounding box center [309, 81] width 359 height 7
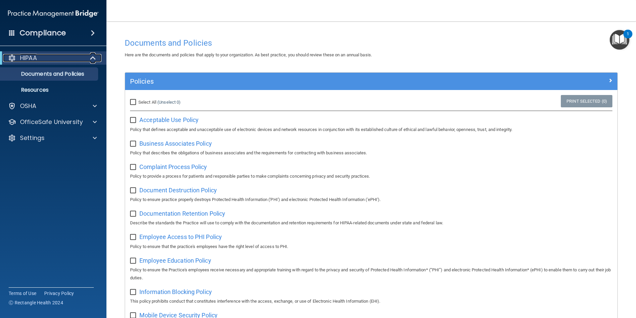
click at [69, 59] on div "HIPAA" at bounding box center [44, 58] width 82 height 8
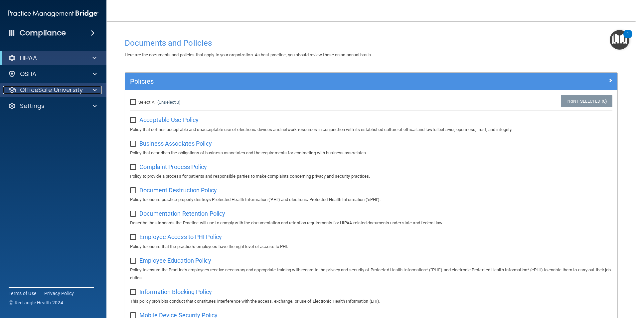
click at [44, 87] on p "OfficeSafe University" at bounding box center [51, 90] width 63 height 8
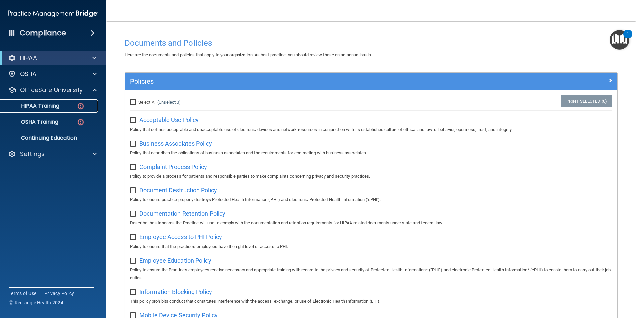
click at [48, 108] on p "HIPAA Training" at bounding box center [31, 106] width 55 height 7
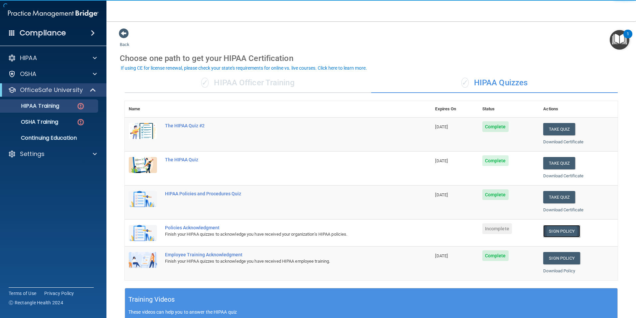
click at [546, 231] on link "Sign Policy" at bounding box center [562, 231] width 37 height 12
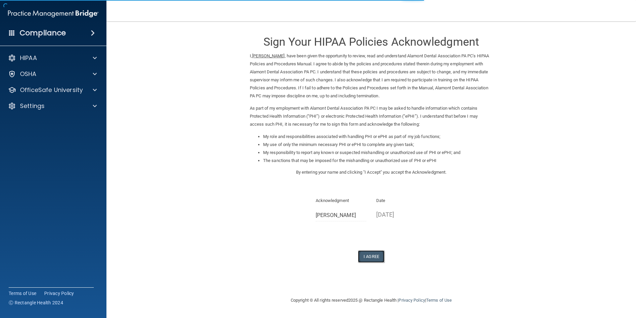
click at [367, 258] on button "I Agree" at bounding box center [371, 256] width 27 height 12
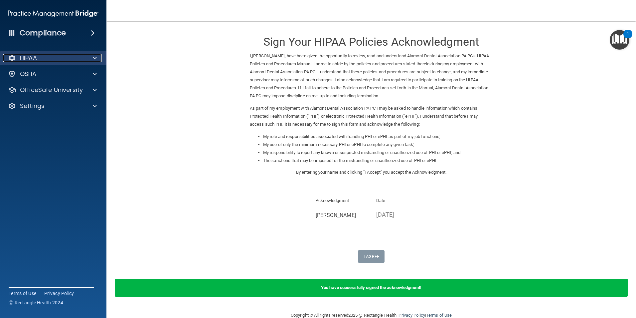
click at [61, 62] on div "HIPAA" at bounding box center [44, 58] width 83 height 8
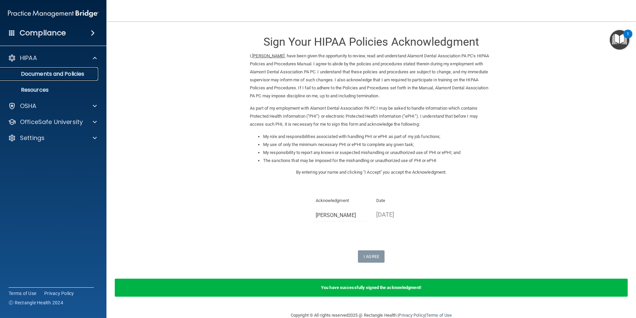
click at [61, 73] on p "Documents and Policies" at bounding box center [49, 74] width 91 height 7
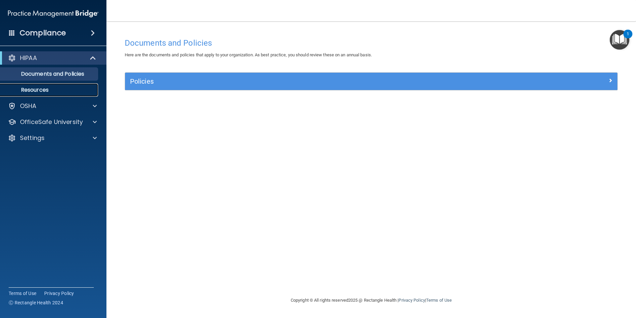
click at [55, 91] on p "Resources" at bounding box center [49, 90] width 91 height 7
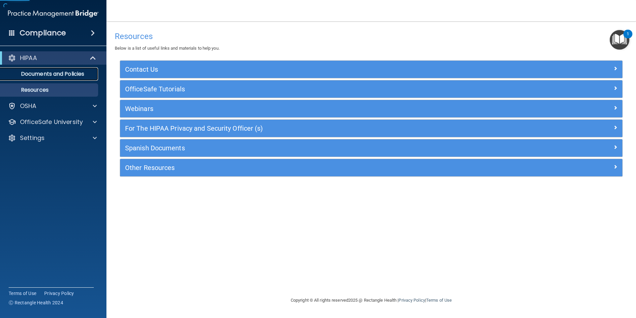
click at [48, 75] on p "Documents and Policies" at bounding box center [49, 74] width 91 height 7
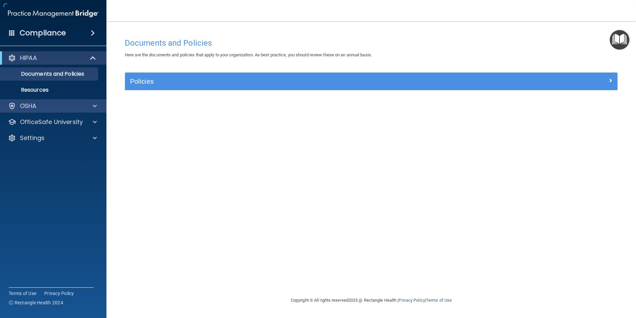
click at [38, 101] on div "OSHA" at bounding box center [53, 105] width 107 height 13
click at [77, 107] on div "OSHA" at bounding box center [44, 106] width 83 height 8
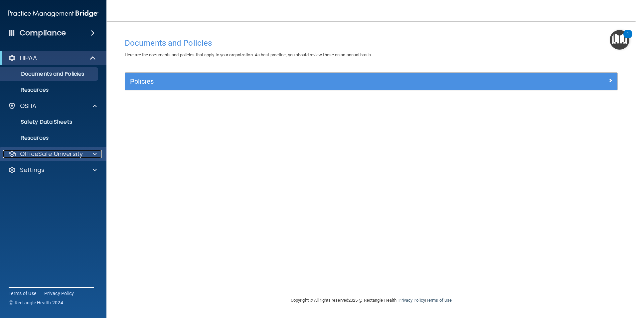
click at [51, 155] on p "OfficeSafe University" at bounding box center [51, 154] width 63 height 8
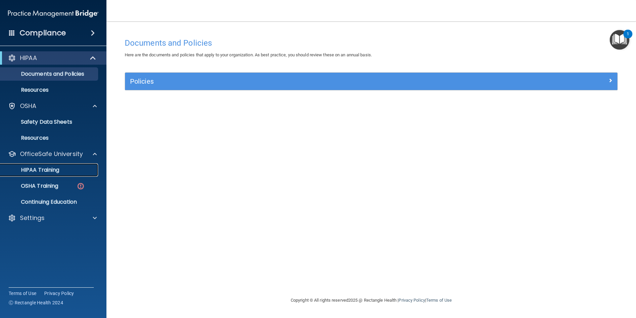
click at [66, 168] on div "HIPAA Training" at bounding box center [49, 169] width 91 height 7
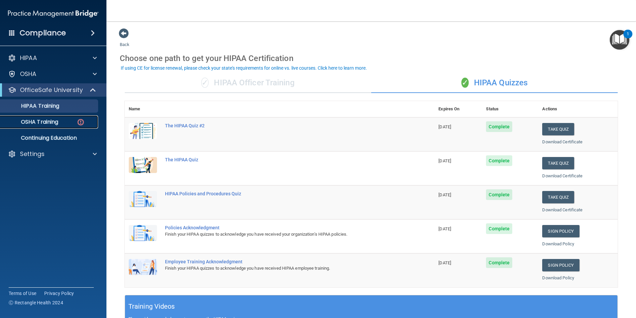
click at [42, 121] on p "OSHA Training" at bounding box center [31, 121] width 54 height 7
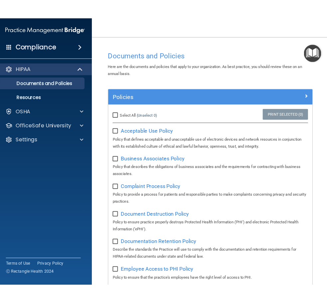
scroll to position [240, 0]
